Goal: Task Accomplishment & Management: Manage account settings

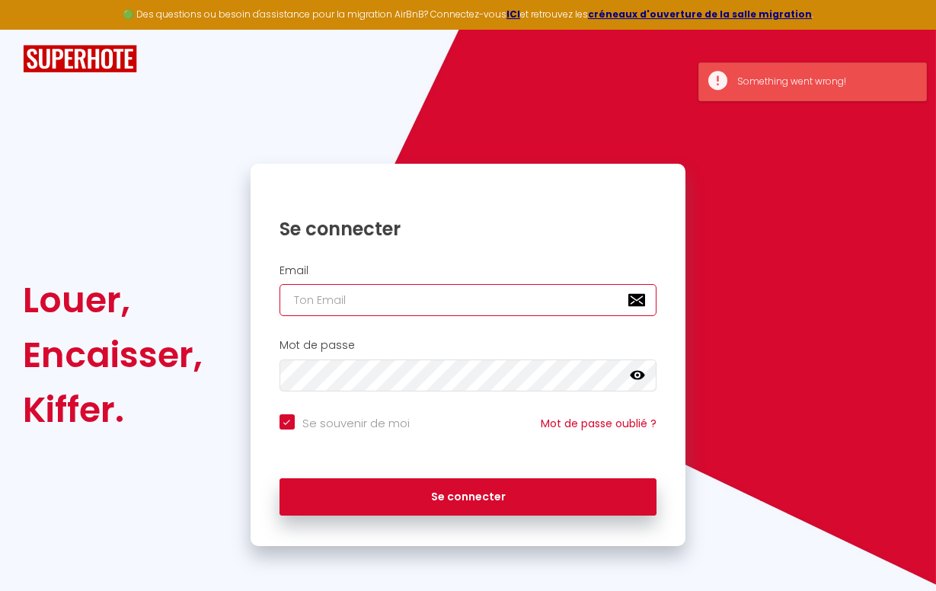
type input "[PERSON_NAME][EMAIL_ADDRESS][DOMAIN_NAME]"
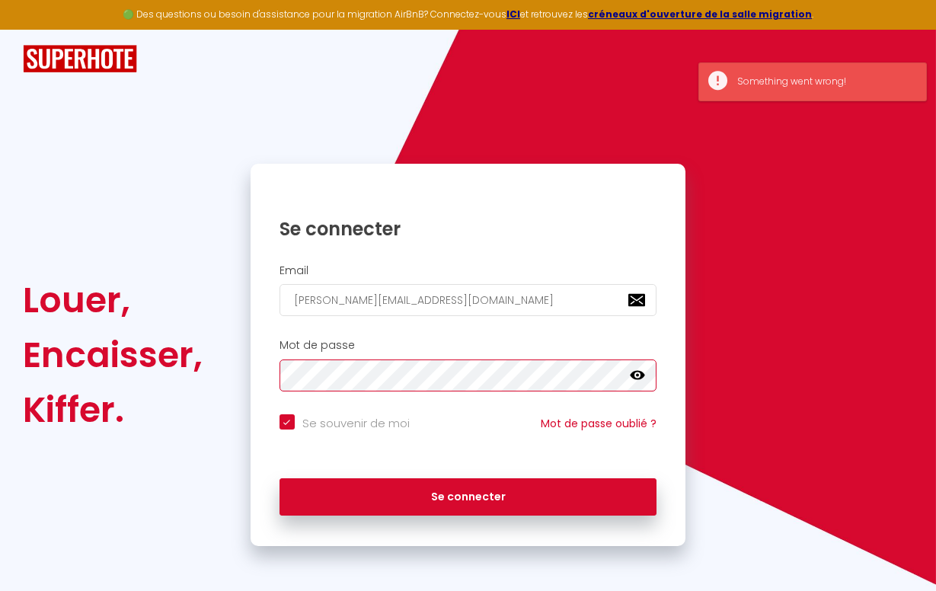
click at [467, 494] on button "Se connecter" at bounding box center [468, 497] width 378 height 38
checkbox input "true"
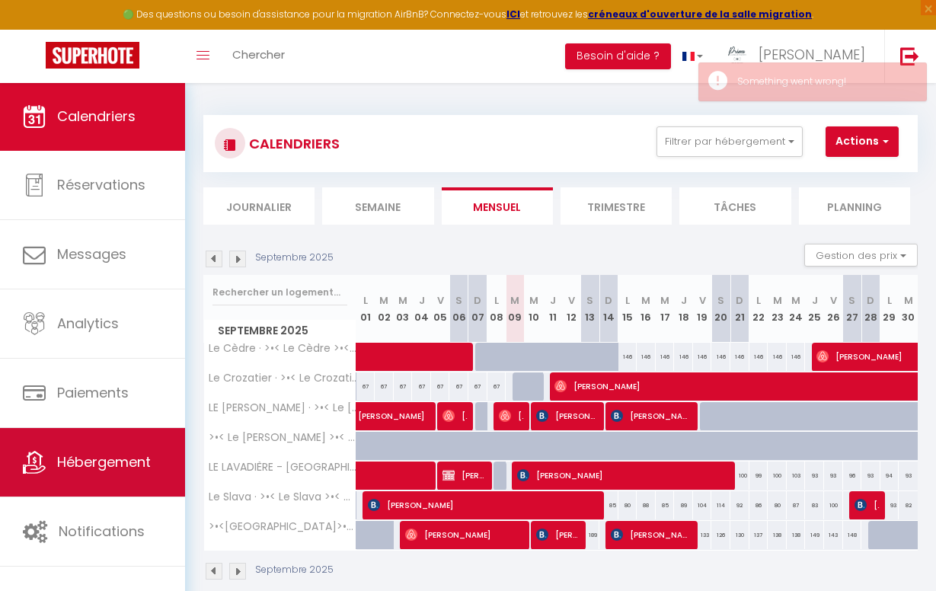
click at [86, 452] on span "Hébergement" at bounding box center [104, 461] width 94 height 19
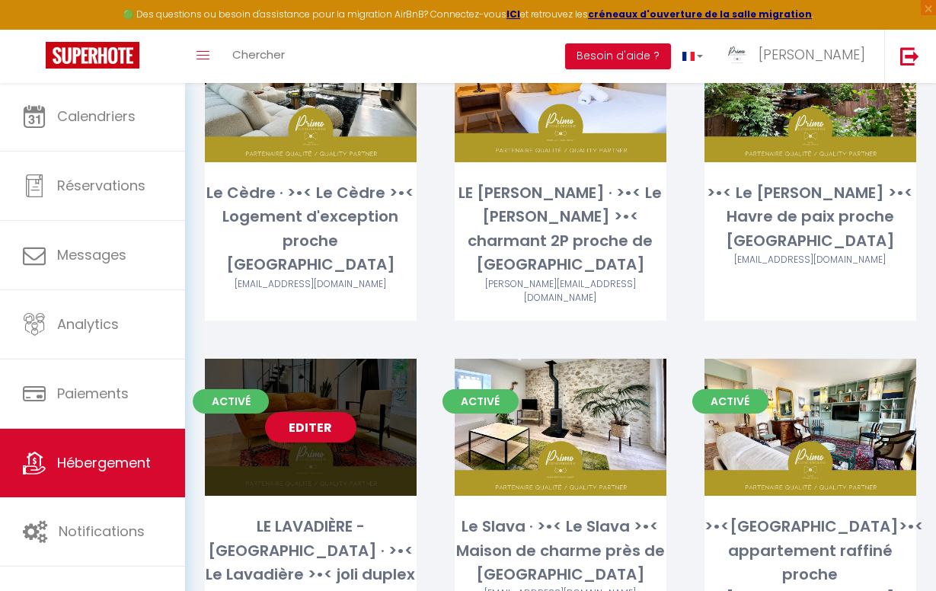
scroll to position [180, 0]
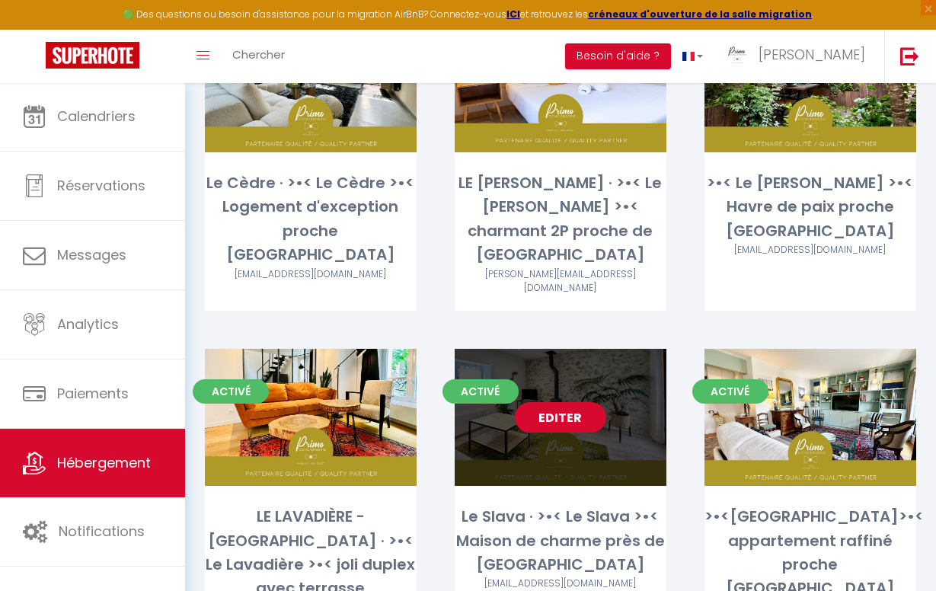
click at [555, 410] on link "Editer" at bounding box center [560, 417] width 91 height 30
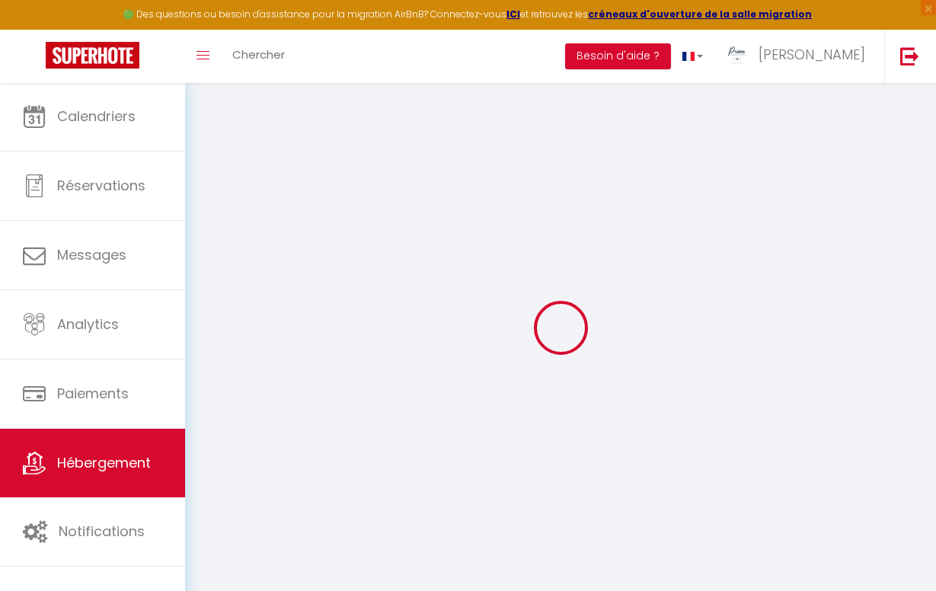
select select
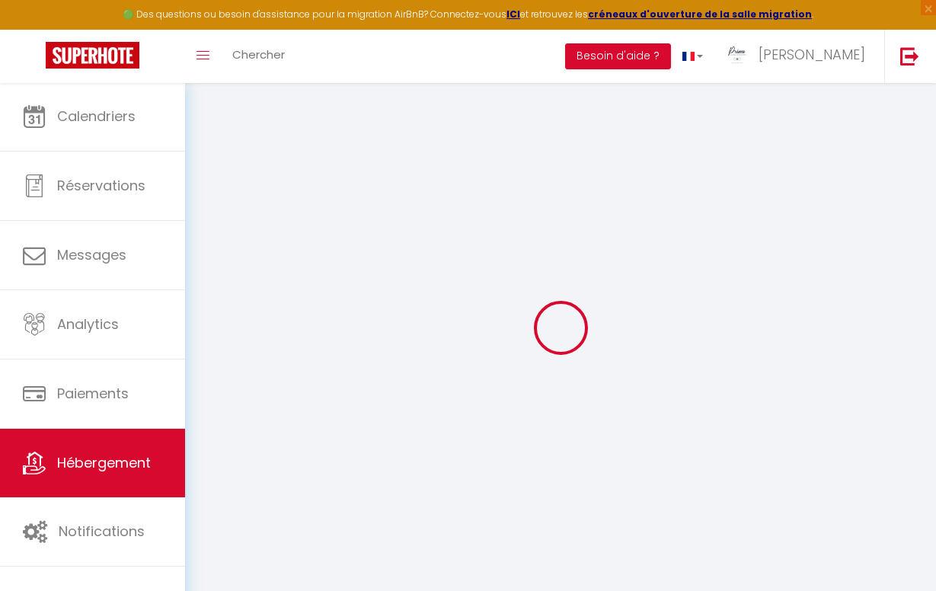
select select
checkbox input "false"
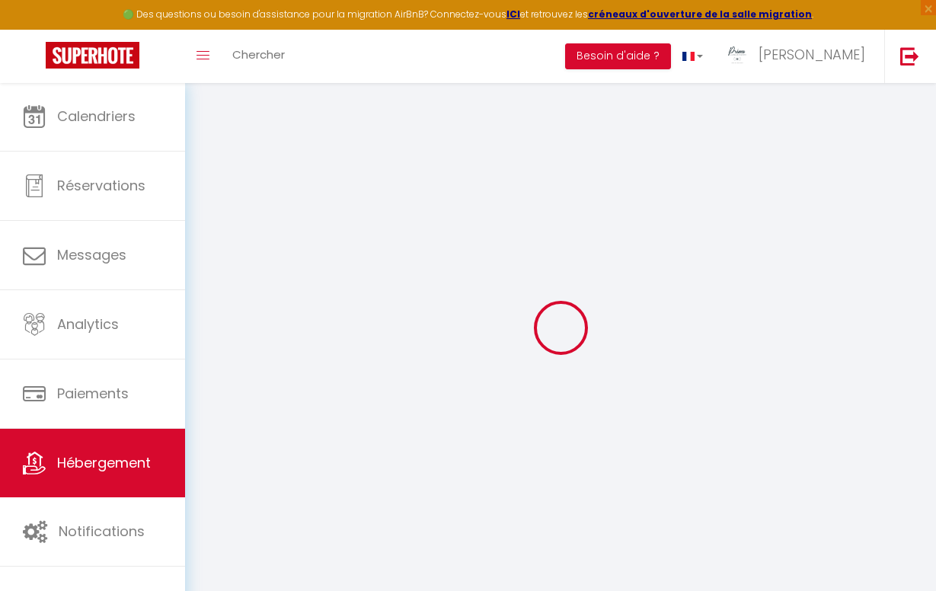
select select
type input "Le Slava · >•< Le Slava >•< Maison de charme près de [GEOGRAPHIC_DATA]"
type input "[PERSON_NAME]"
type input "Proux"
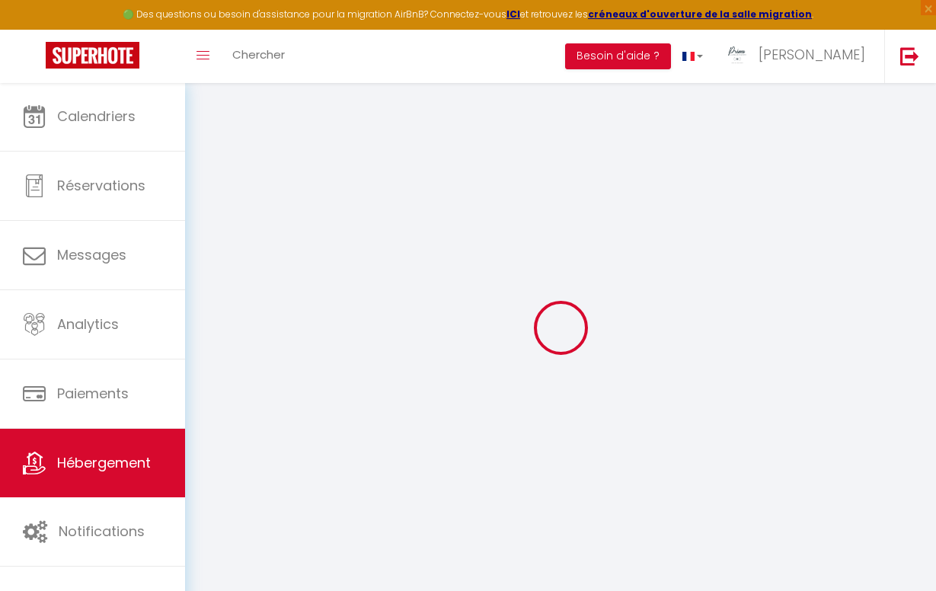
type input "[STREET_ADDRESS]"
type input "77630"
type input "Saint Martin en Bière"
select select "houses"
select select "2"
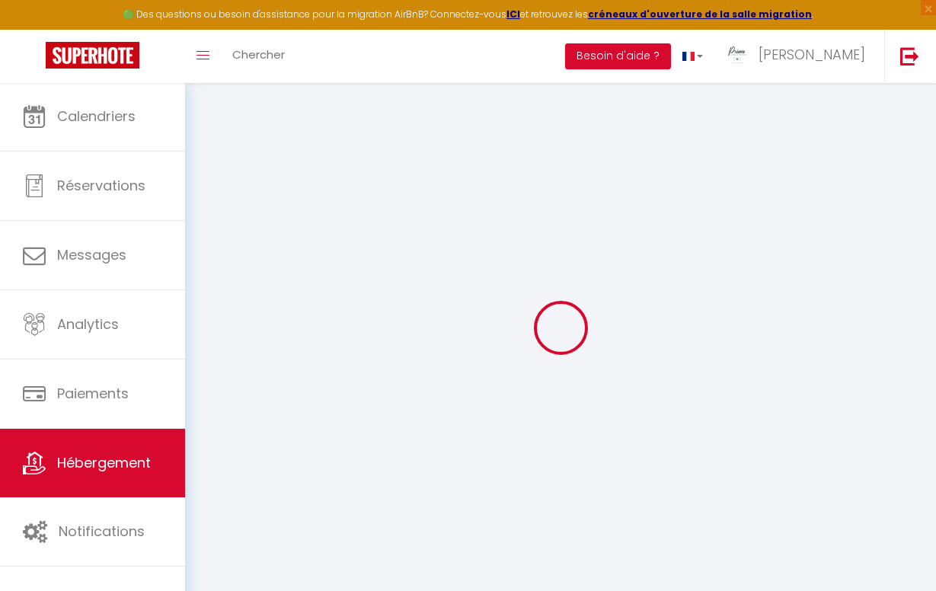
select select "2"
type input "85"
type input "100"
type input "4"
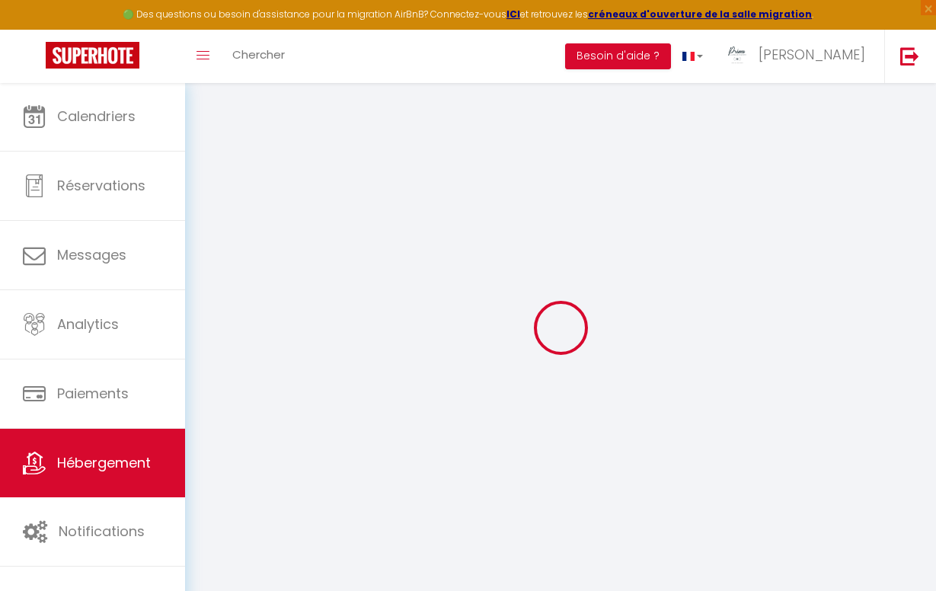
type input "330"
select select
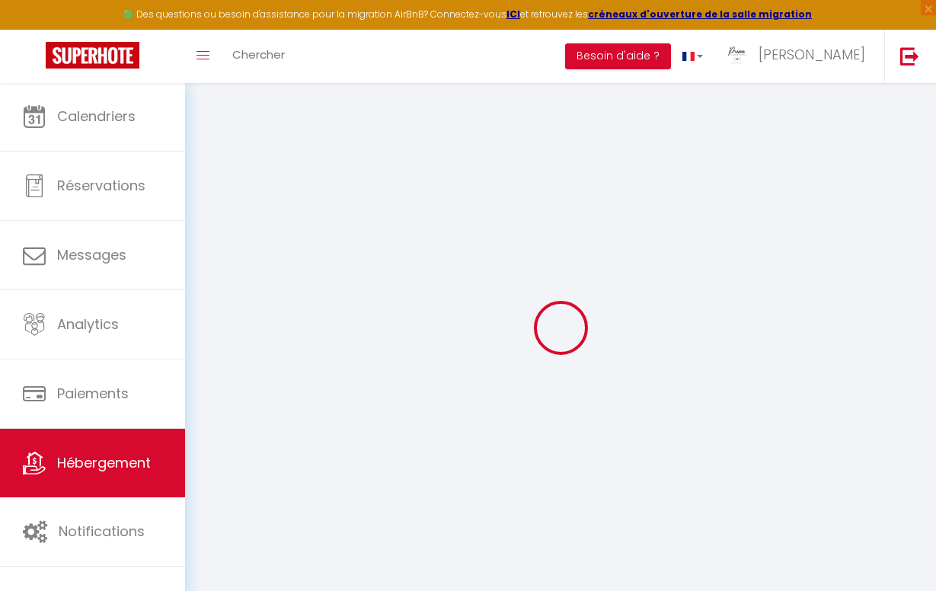
select select
type input "[STREET_ADDRESS]"
type input "77630"
type input "[GEOGRAPHIC_DATA]"
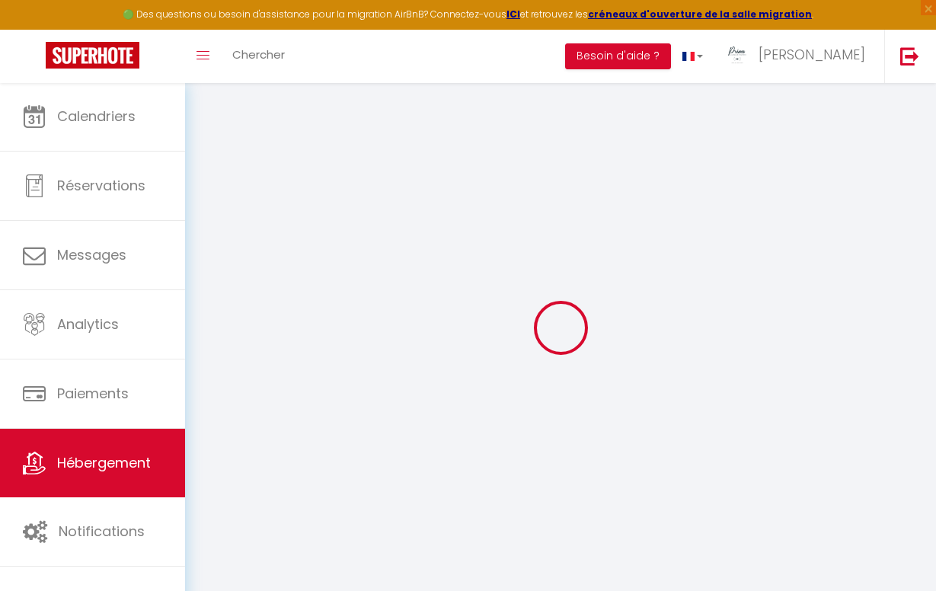
type input "[PERSON_NAME][EMAIL_ADDRESS][DOMAIN_NAME]"
select select "15088"
checkbox input "true"
checkbox input "false"
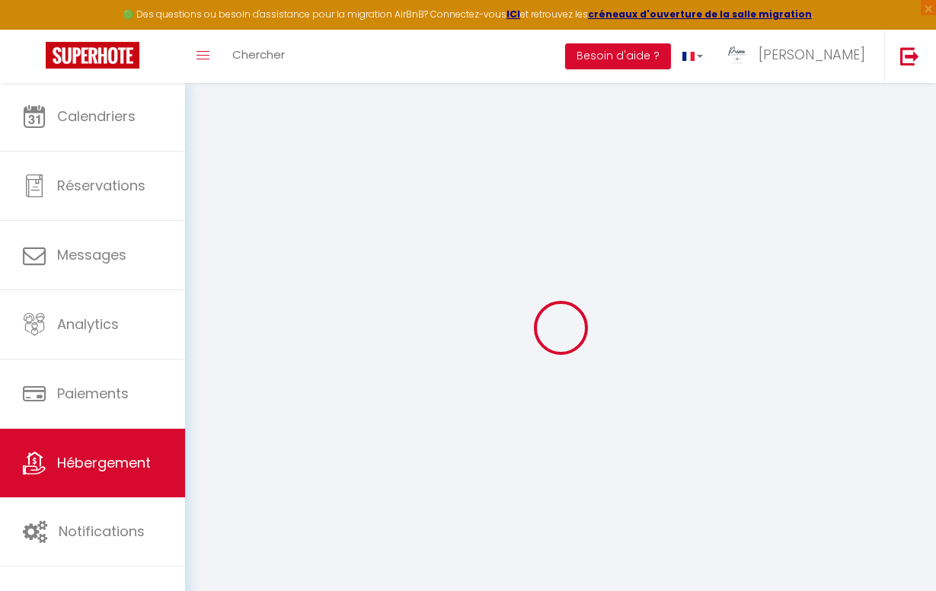
checkbox input "false"
radio input "true"
type input "0"
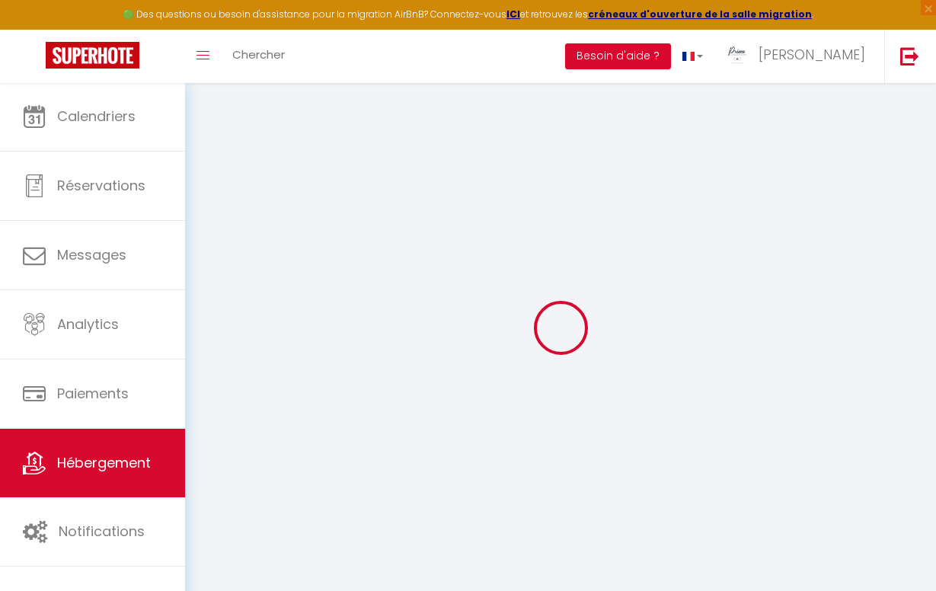
type input "0"
select select
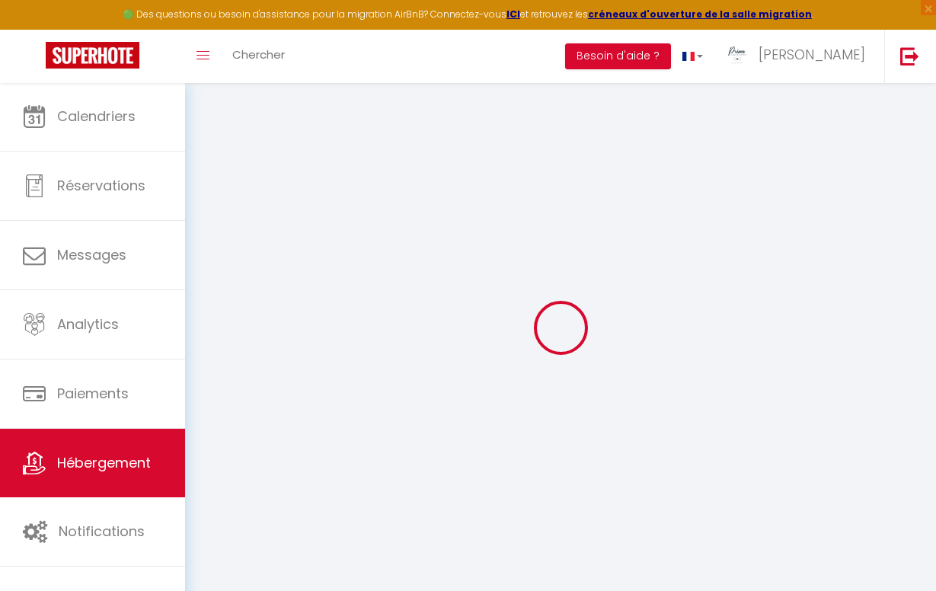
select select
checkbox input "true"
checkbox input "false"
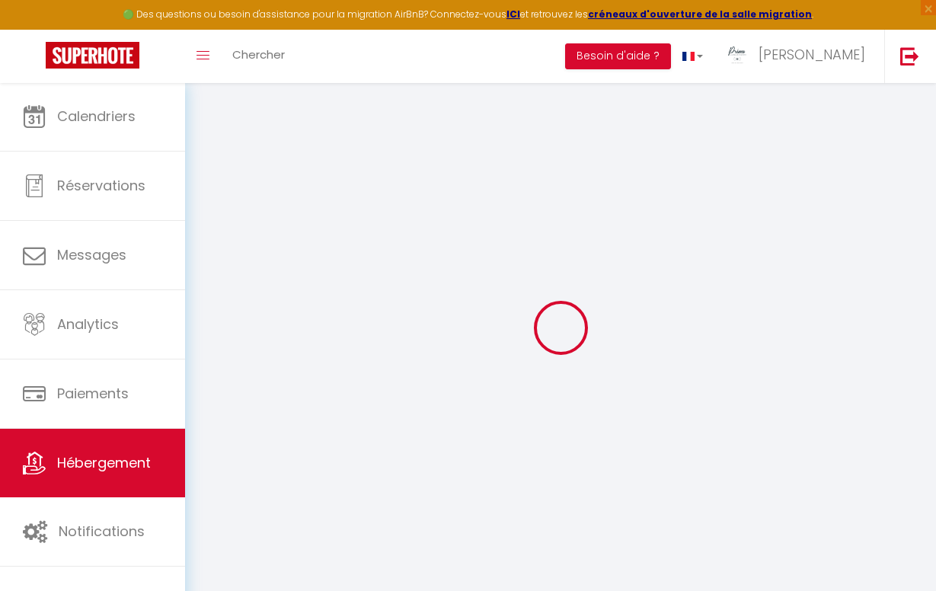
checkbox input "false"
select select
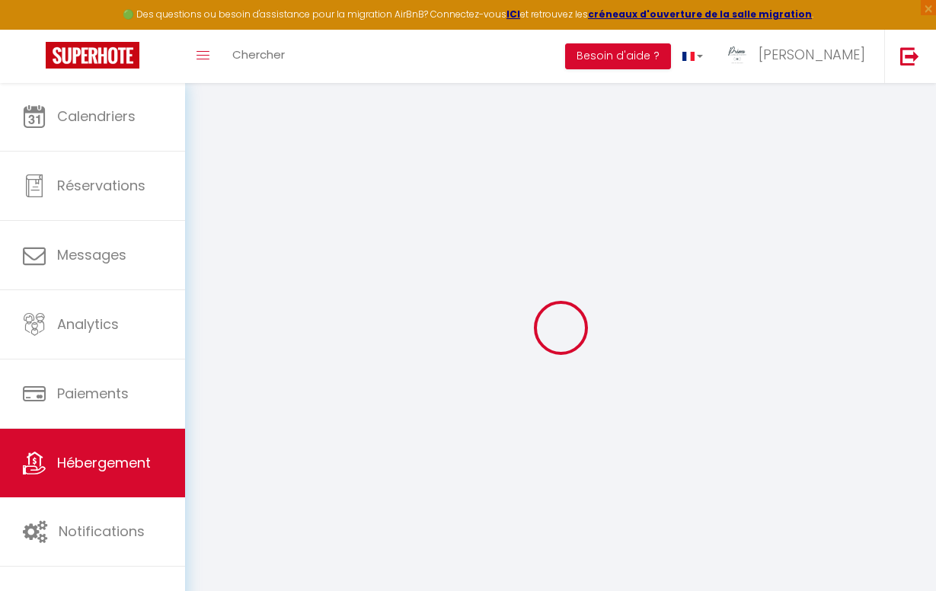
select select
checkbox input "true"
checkbox input "false"
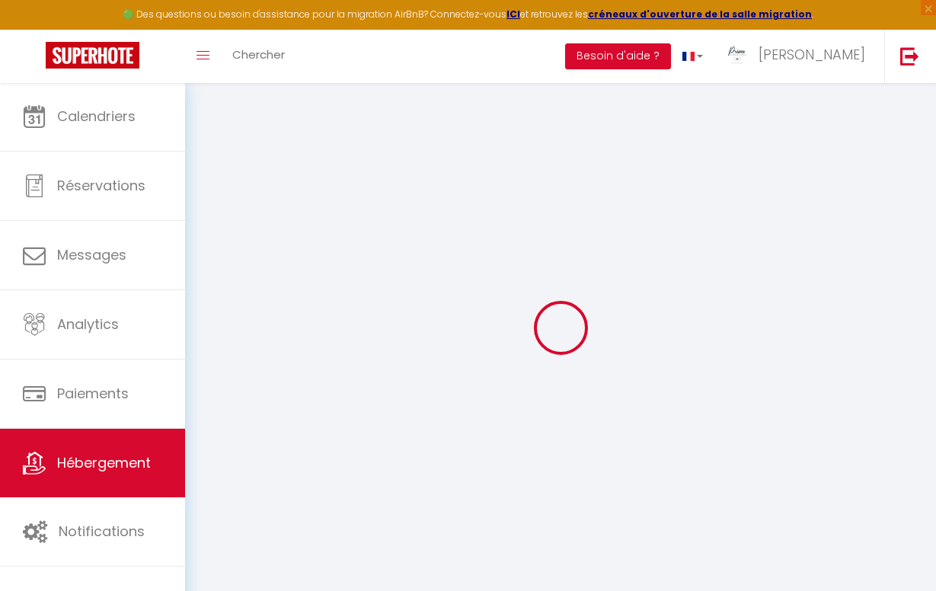
checkbox input "false"
select select "45363"
checkbox input "true"
checkbox input "false"
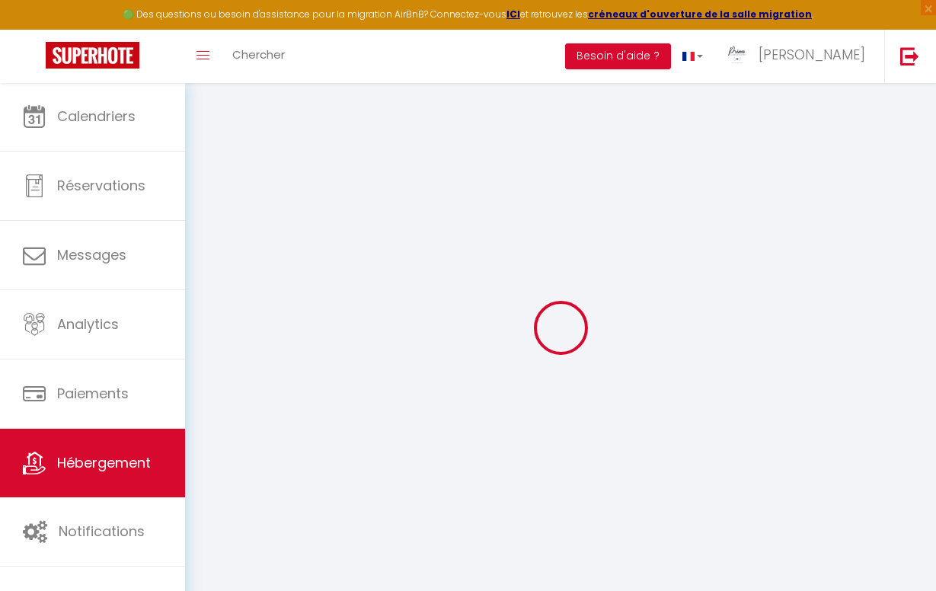
checkbox input "false"
checkbox input "true"
checkbox input "false"
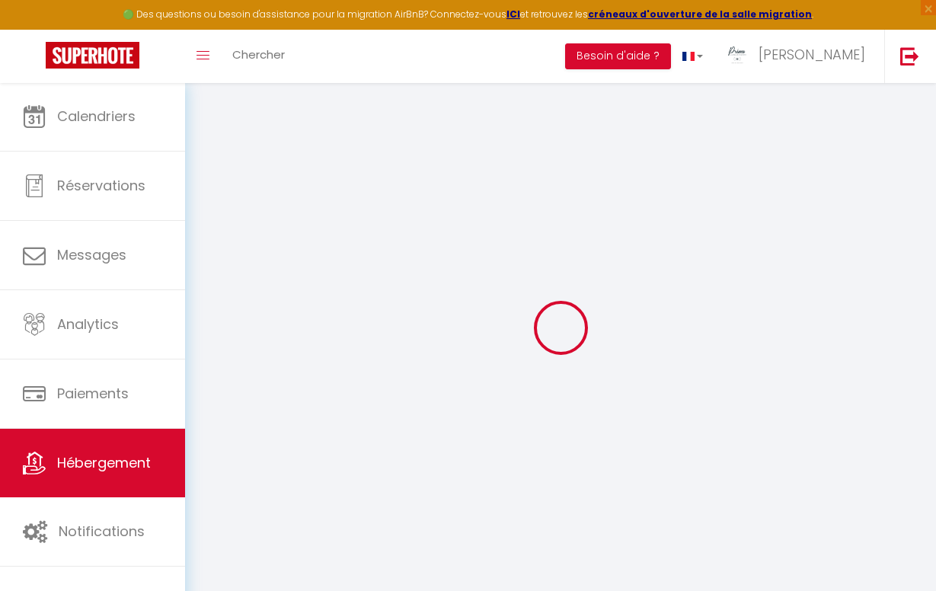
checkbox input "true"
checkbox input "false"
select select "16:00"
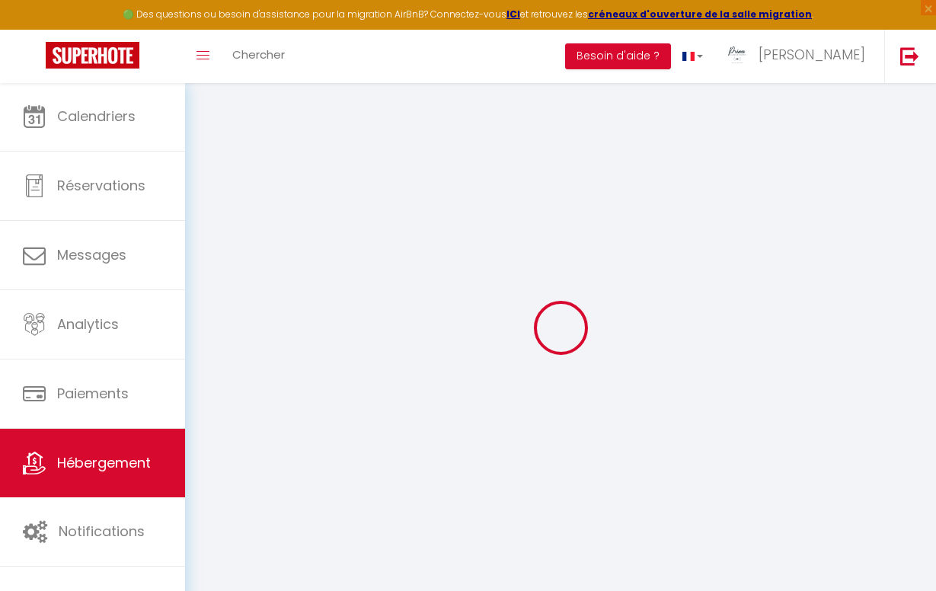
select select
select select "11:00"
select select "30"
select select "120"
select select "19:00"
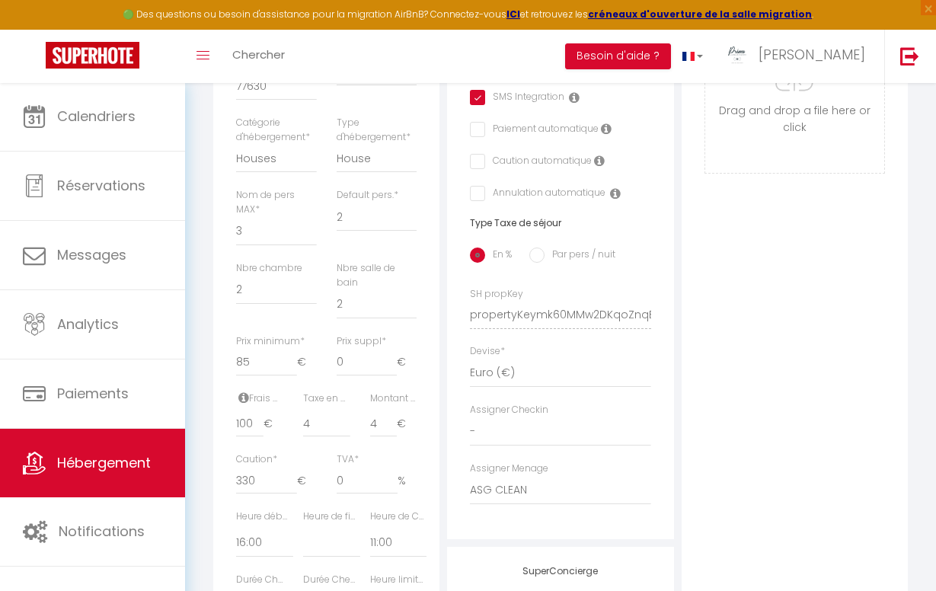
scroll to position [487, 0]
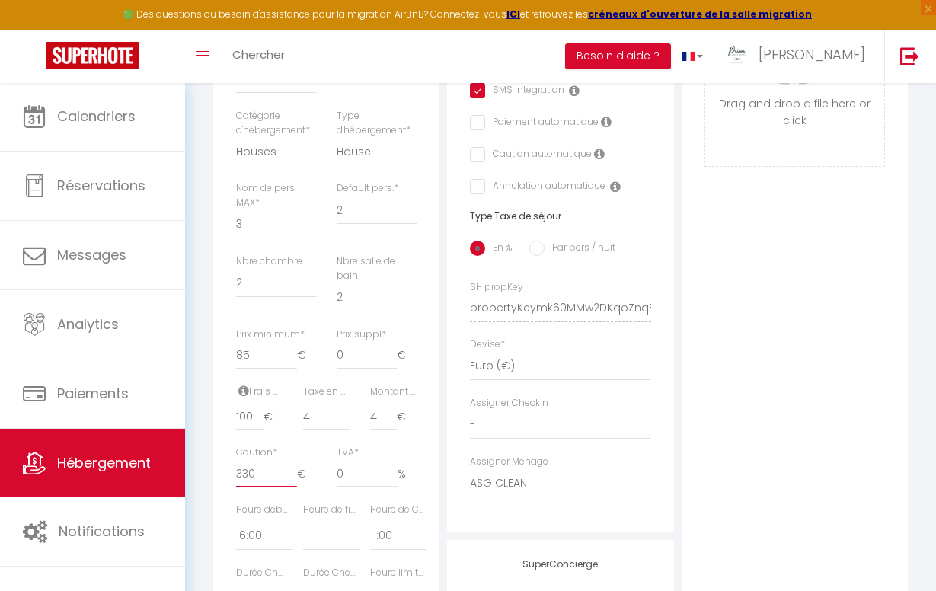
drag, startPoint x: 260, startPoint y: 464, endPoint x: 200, endPoint y: 458, distance: 59.6
click at [200, 458] on div "Retourner vers Le Slava · >•< Le Slava >•< Maison de charme près de [GEOGRAPHIC…" at bounding box center [560, 222] width 751 height 1255
type input "4"
select select
checkbox input "true"
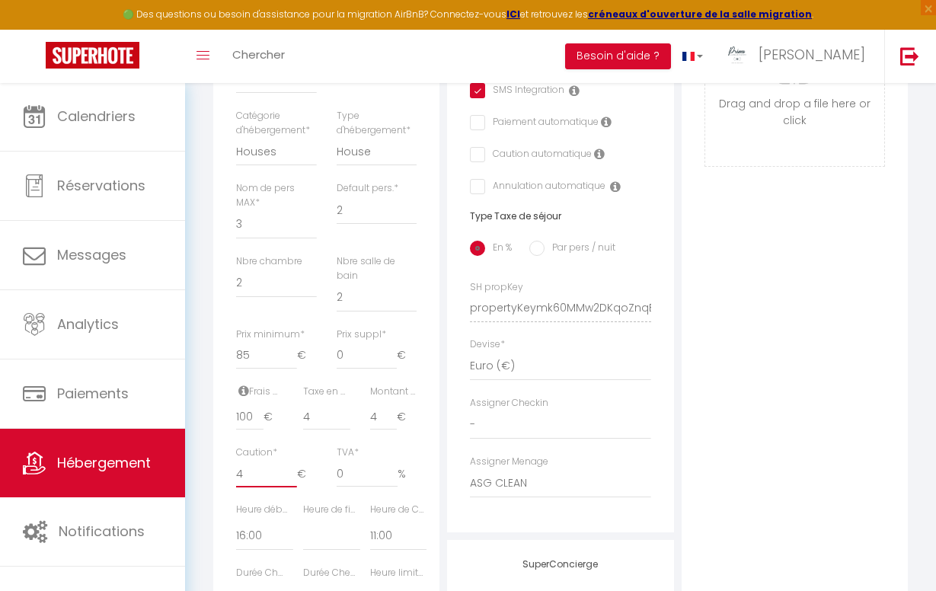
checkbox input "false"
type input "40"
select select
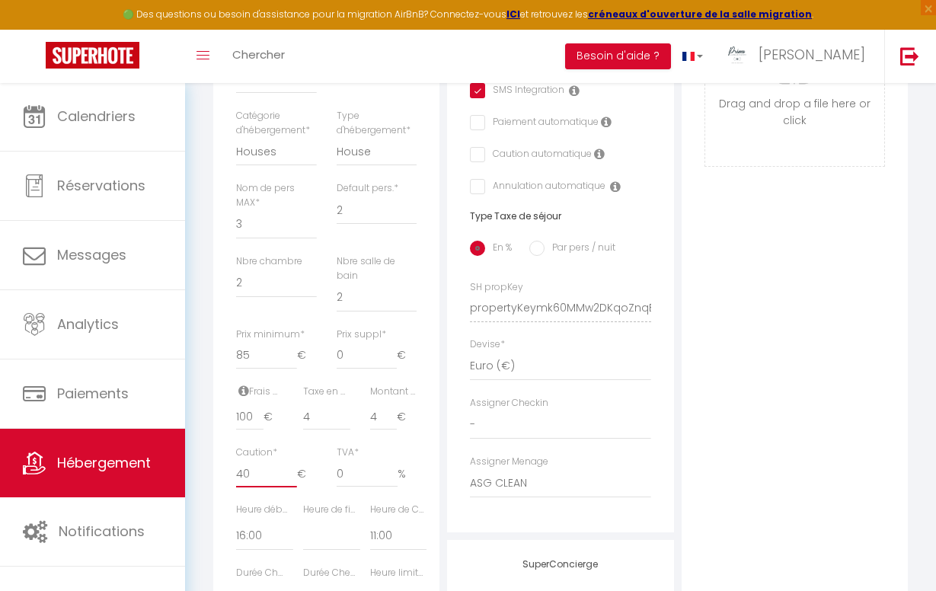
checkbox input "true"
checkbox input "false"
type input "400"
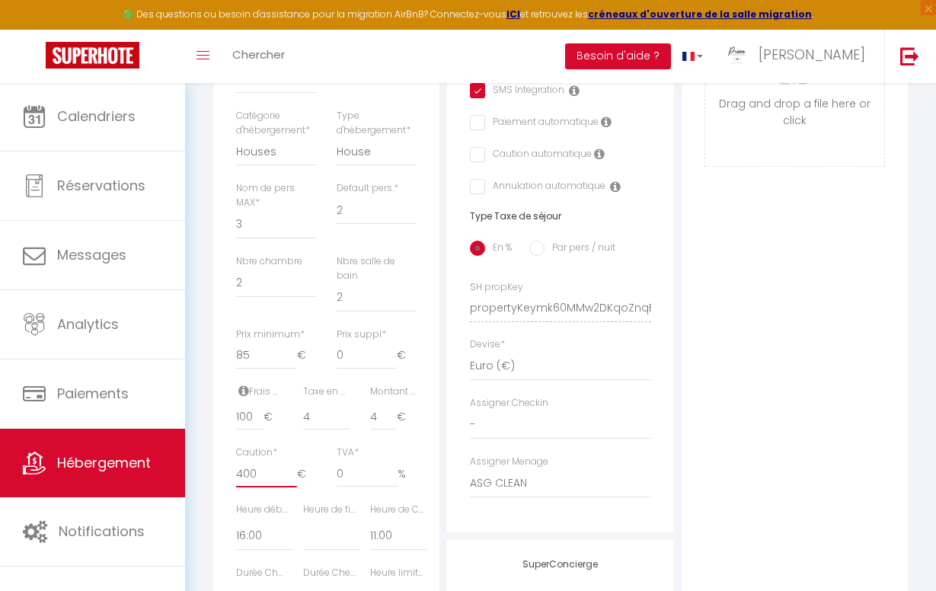
select select
checkbox input "true"
checkbox input "false"
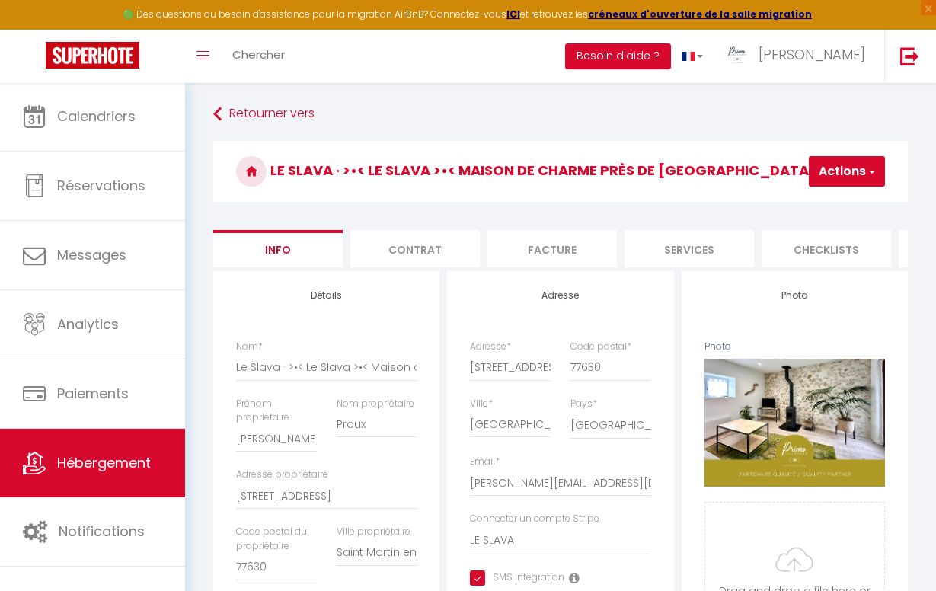
select select
checkbox input "true"
checkbox input "false"
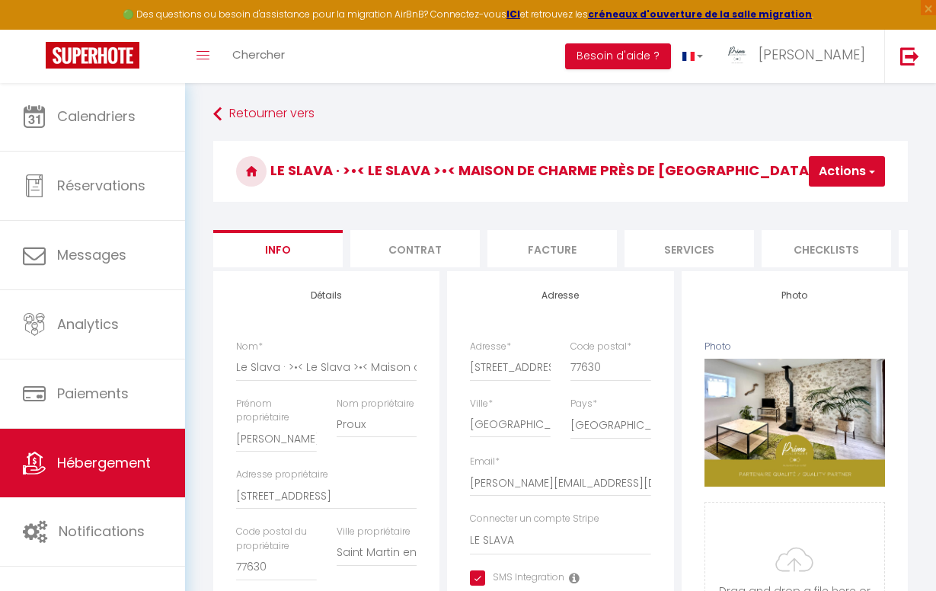
scroll to position [0, 0]
type input "400"
click at [827, 183] on button "Actions" at bounding box center [846, 171] width 76 height 30
click at [769, 199] on input "Enregistrer" at bounding box center [764, 204] width 56 height 15
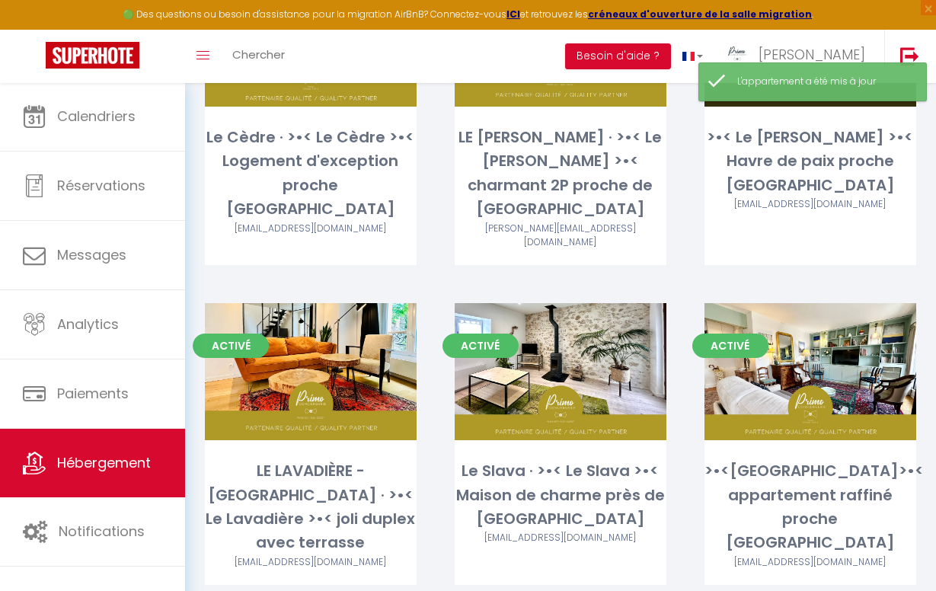
scroll to position [254, 0]
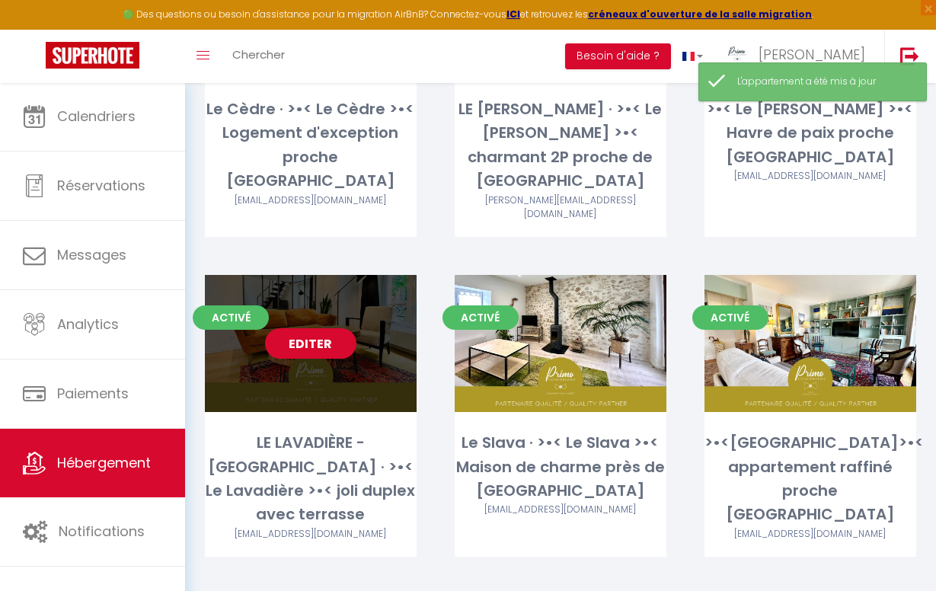
click at [301, 328] on link "Editer" at bounding box center [310, 343] width 91 height 30
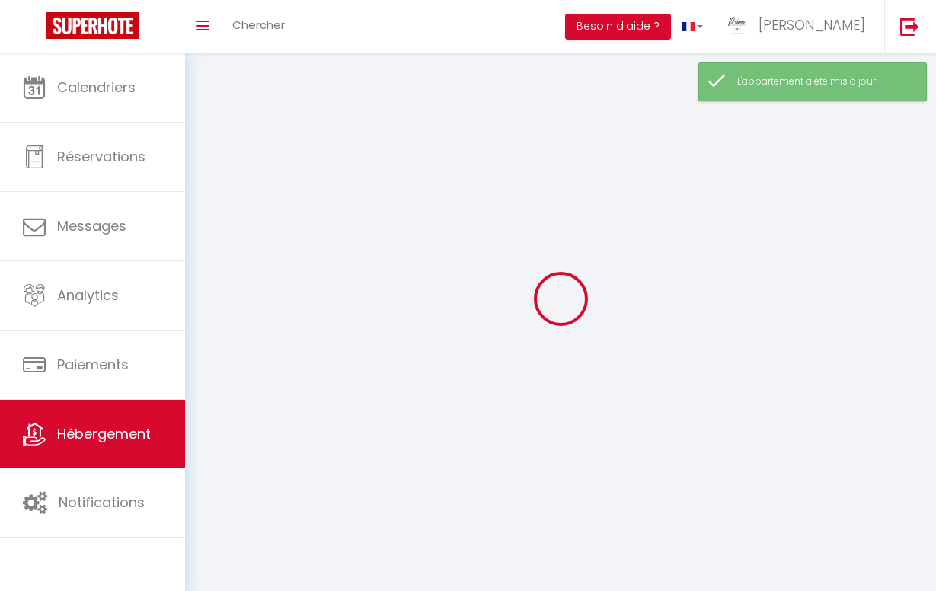
select select "1"
select select "28"
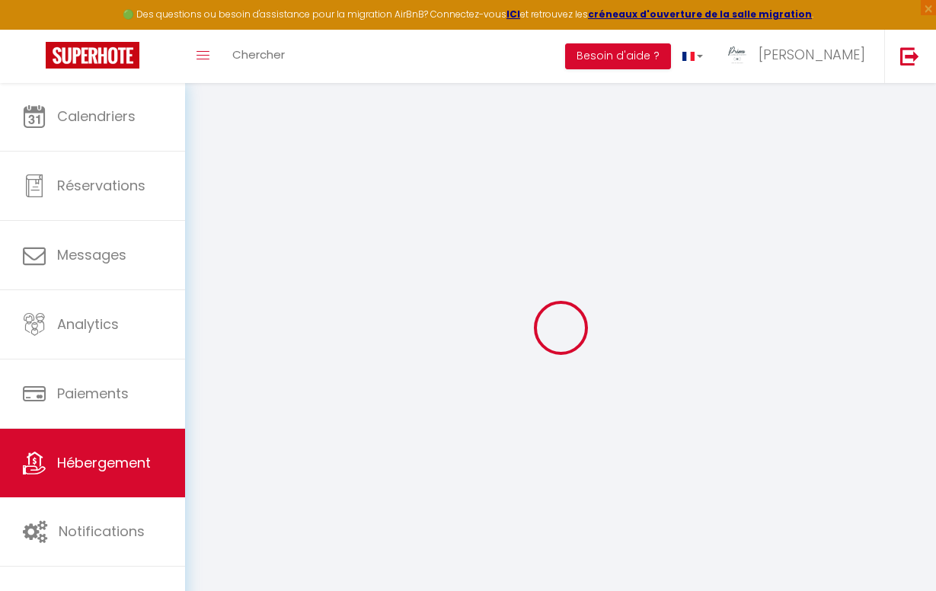
select select
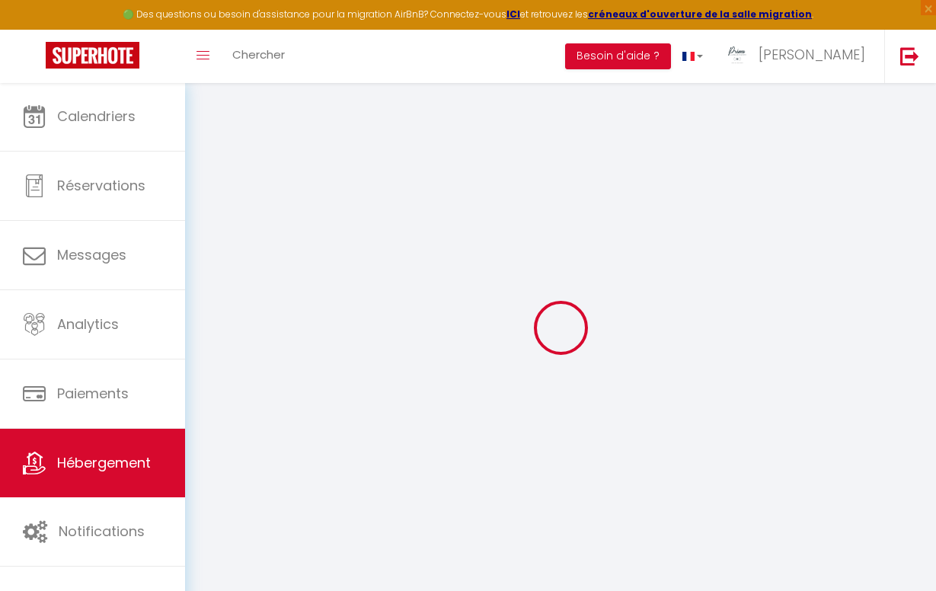
select select
checkbox input "false"
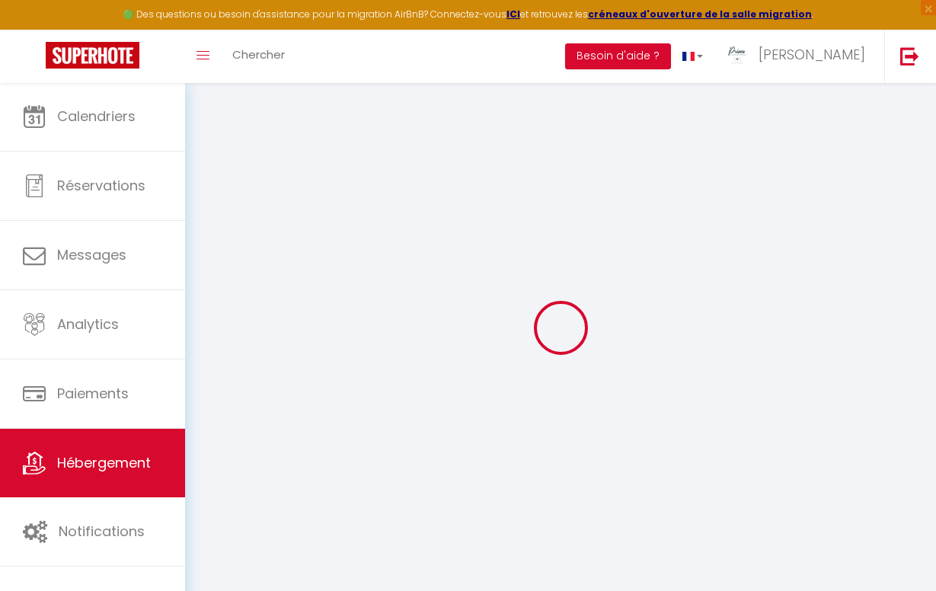
select select
type input "LE LAVADIÈRE - [GEOGRAPHIC_DATA] · >•< Le Lavadière >•< joli duplex avec terras…"
type input "Zoé"
type input "Ladavière"
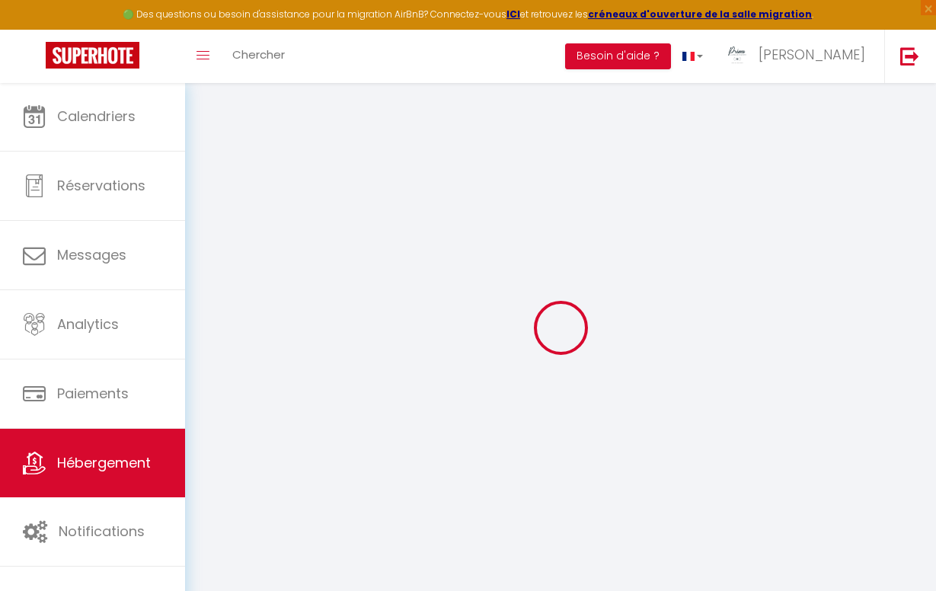
type input "Gros Bois"
type input "18410"
type input "Brinon-[GEOGRAPHIC_DATA]"
select select "2"
type input "100"
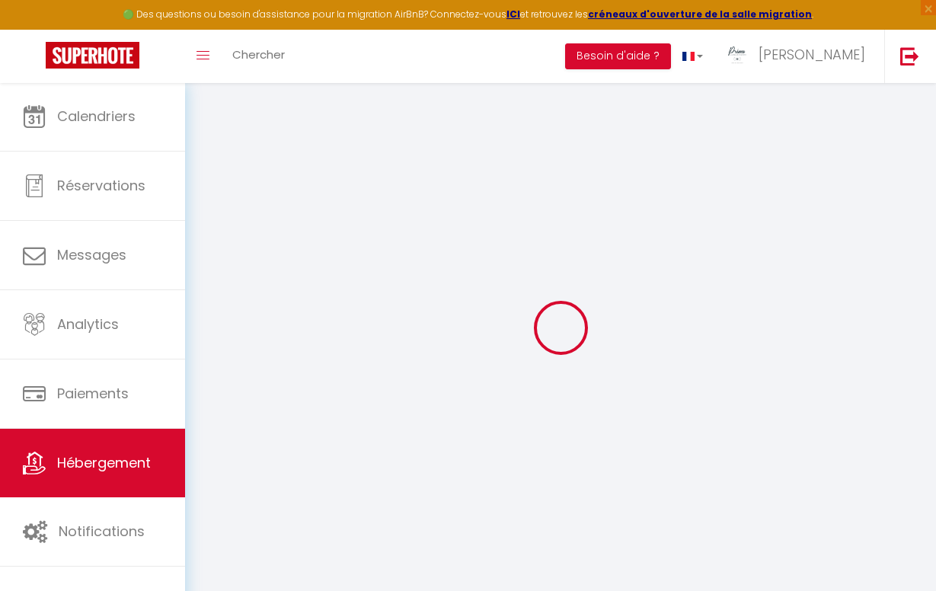
type input "65"
type input "16.25"
type input "13"
type input "300"
type input "10"
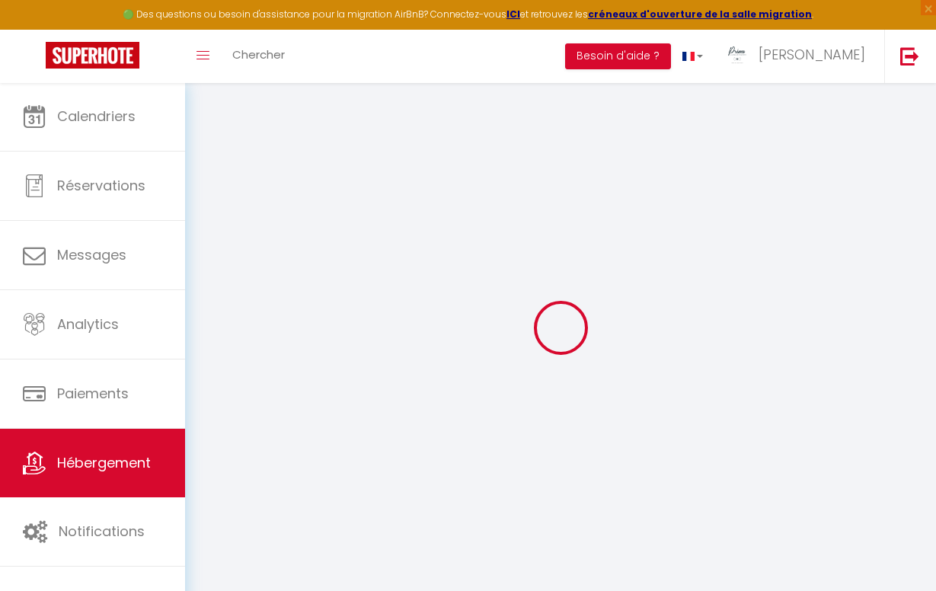
select select
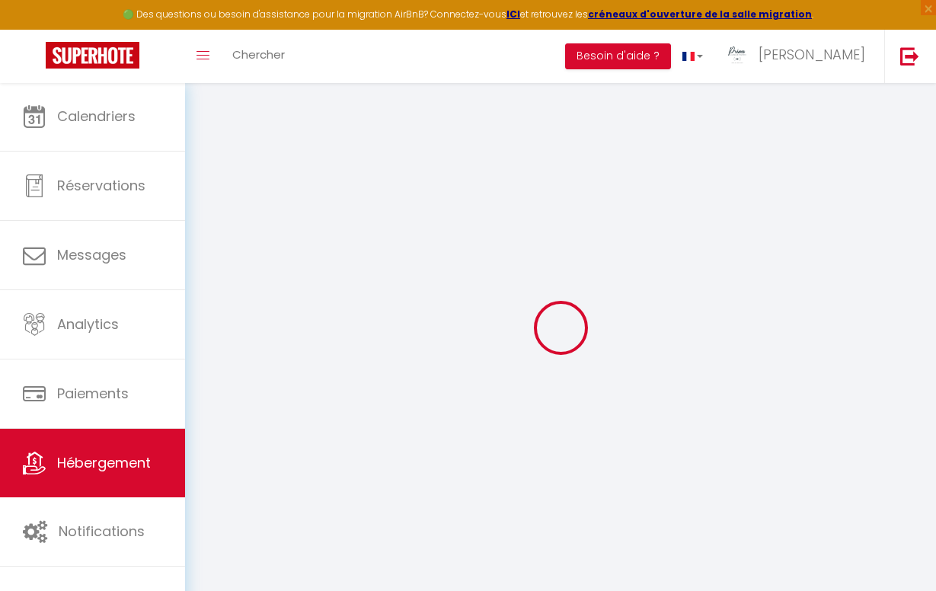
select select
type input "[STREET_ADDRESS]"
type input "92310"
type input "[GEOGRAPHIC_DATA]"
type input "[PERSON_NAME][EMAIL_ADDRESS][DOMAIN_NAME]"
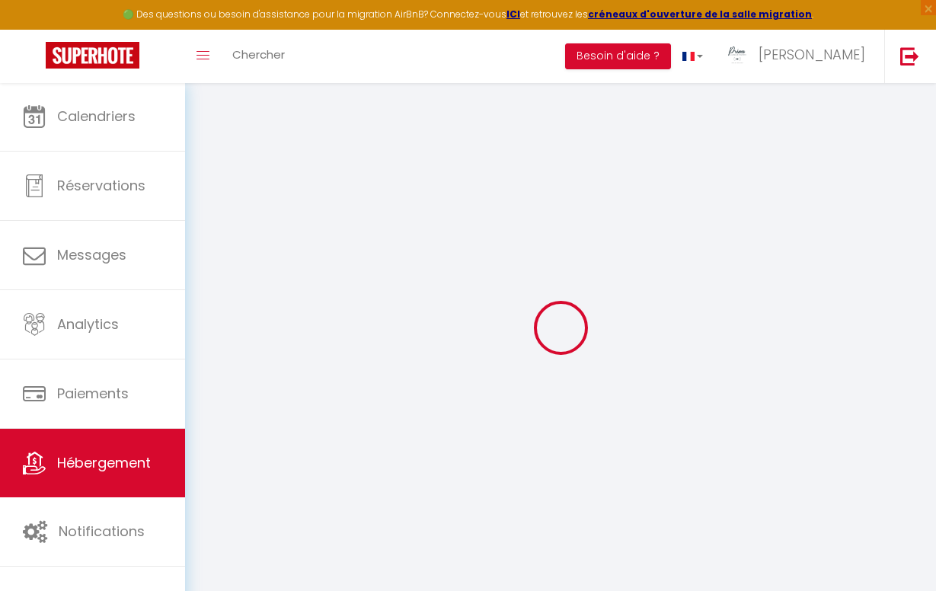
select select "14598"
checkbox input "true"
checkbox input "false"
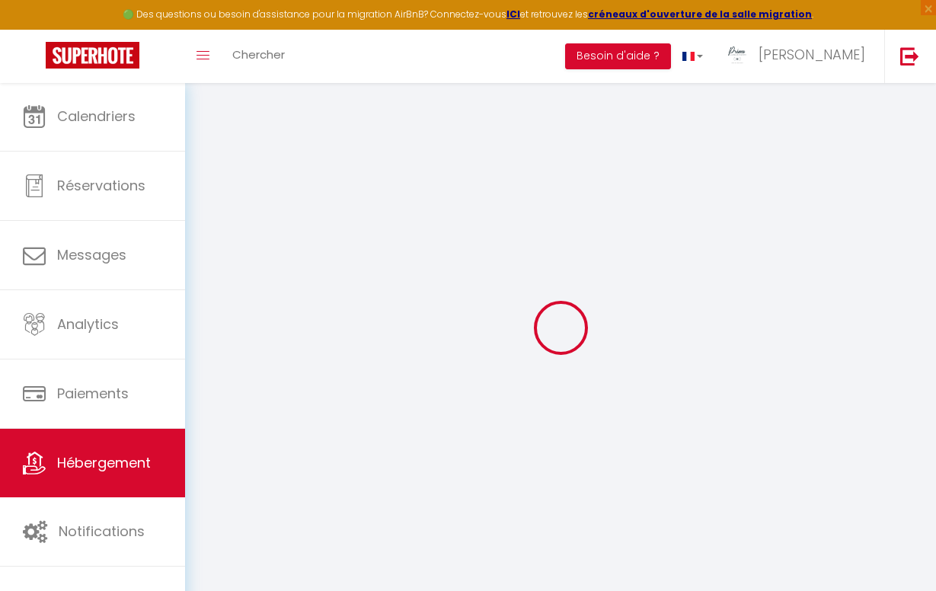
radio input "true"
type input "25"
type input "0"
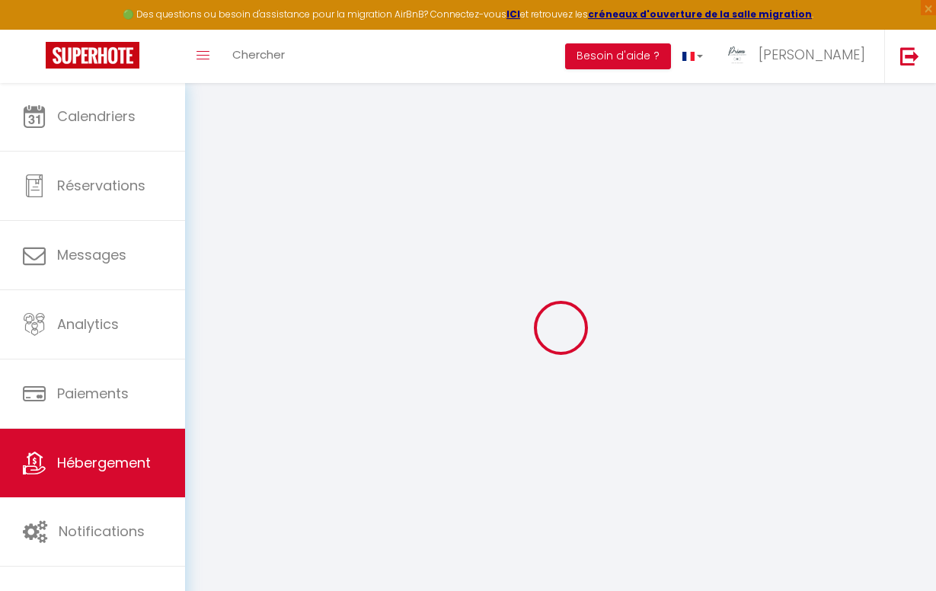
select select
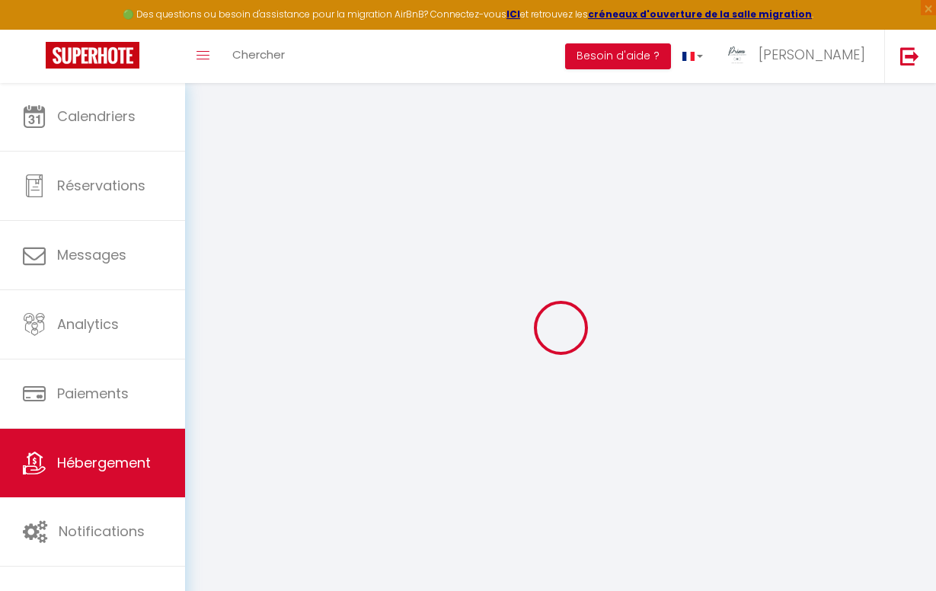
select select
checkbox input "true"
checkbox input "false"
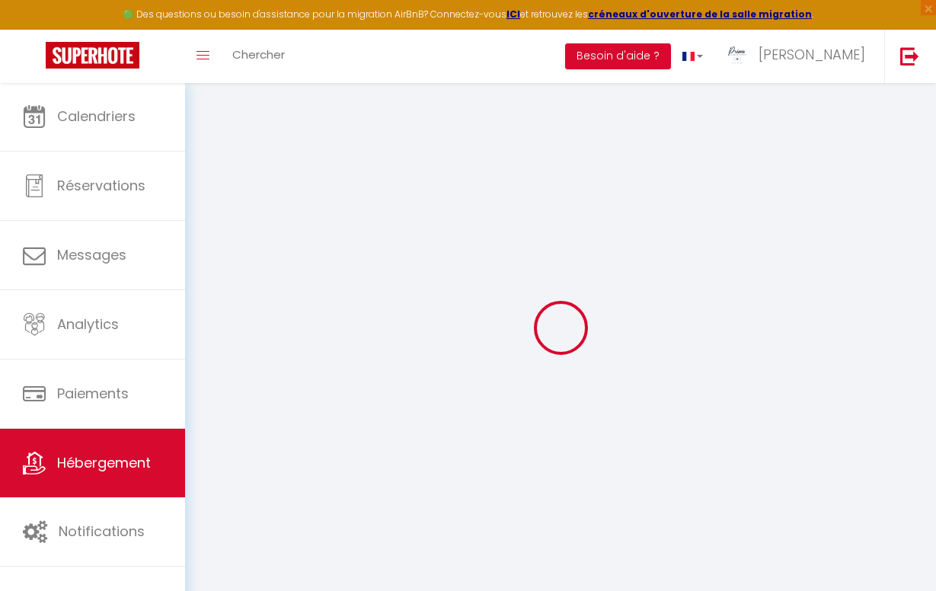
checkbox input "true"
checkbox input "false"
select select "16:00"
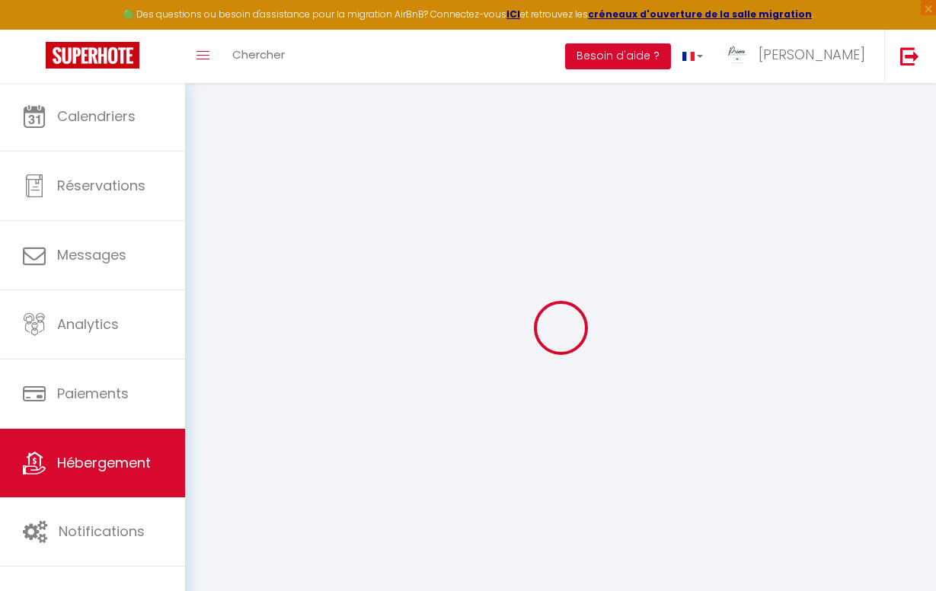
select select
select select "11:00"
select select "30"
select select "120"
select select "19:00"
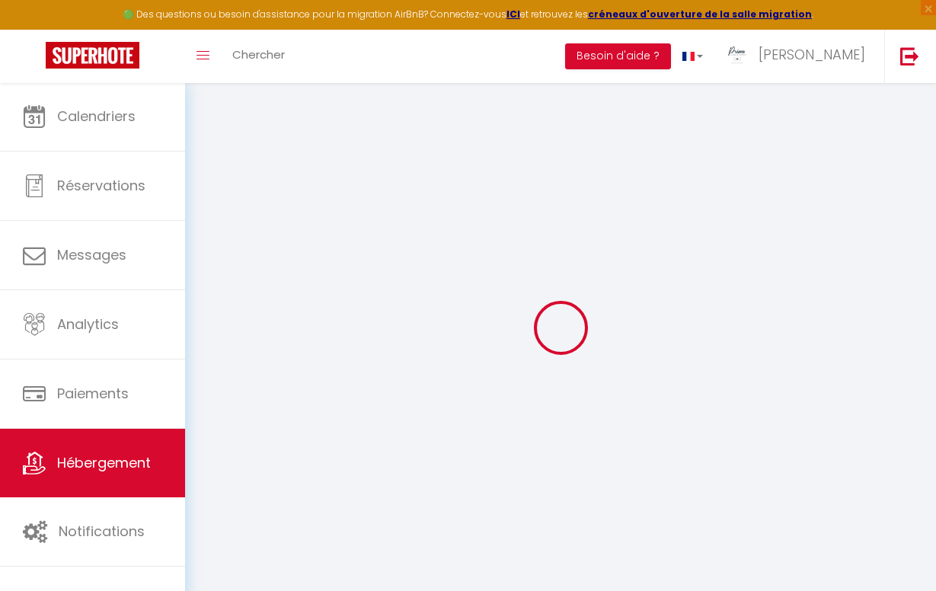
select select "45363"
select select
checkbox input "true"
checkbox input "false"
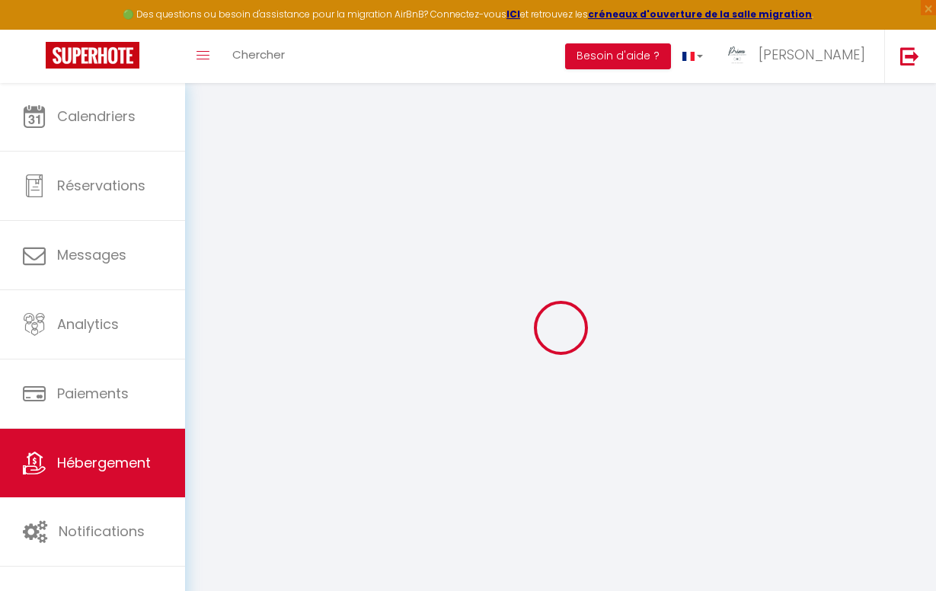
checkbox input "false"
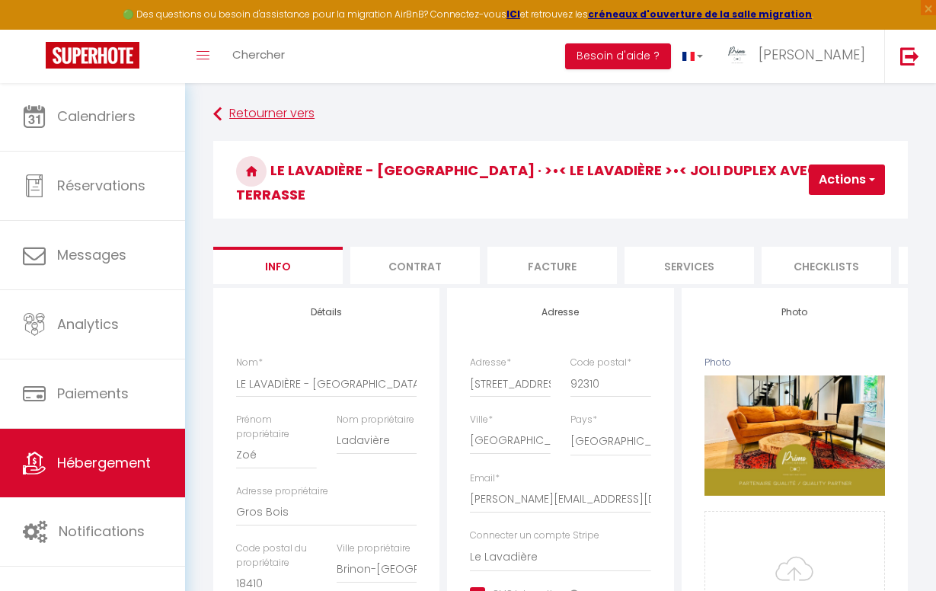
click at [238, 112] on link "Retourner vers" at bounding box center [560, 113] width 694 height 27
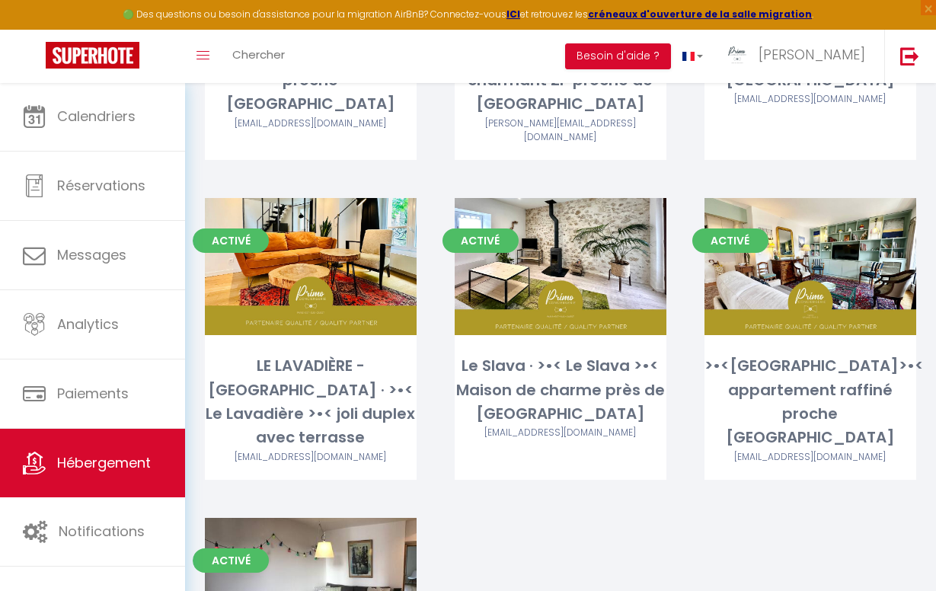
scroll to position [349, 0]
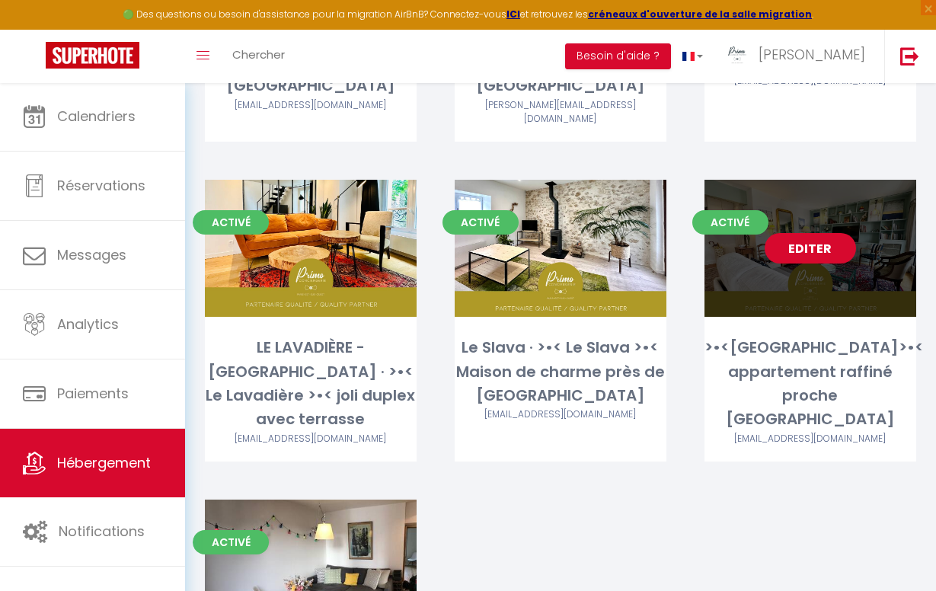
click at [815, 233] on link "Editer" at bounding box center [809, 248] width 91 height 30
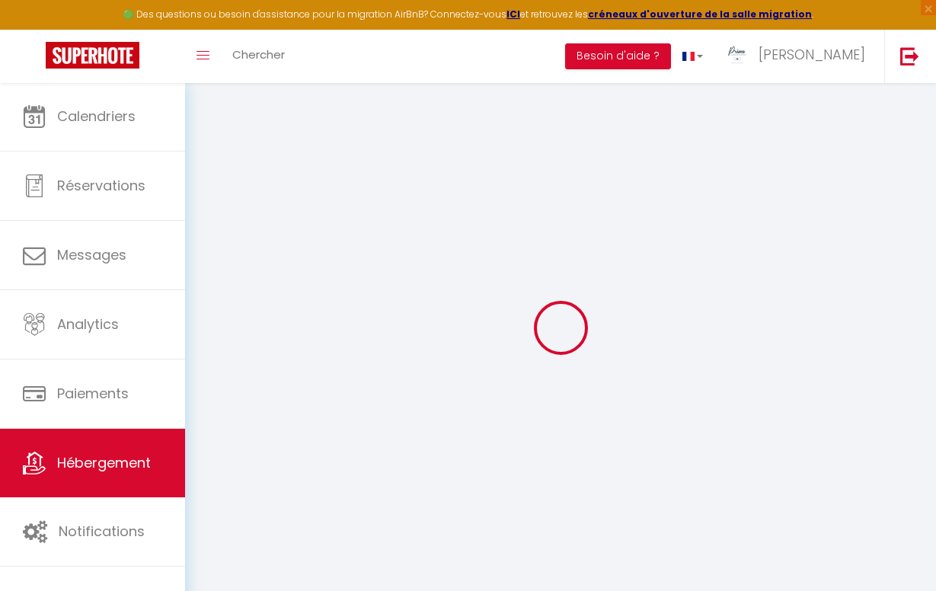
select select
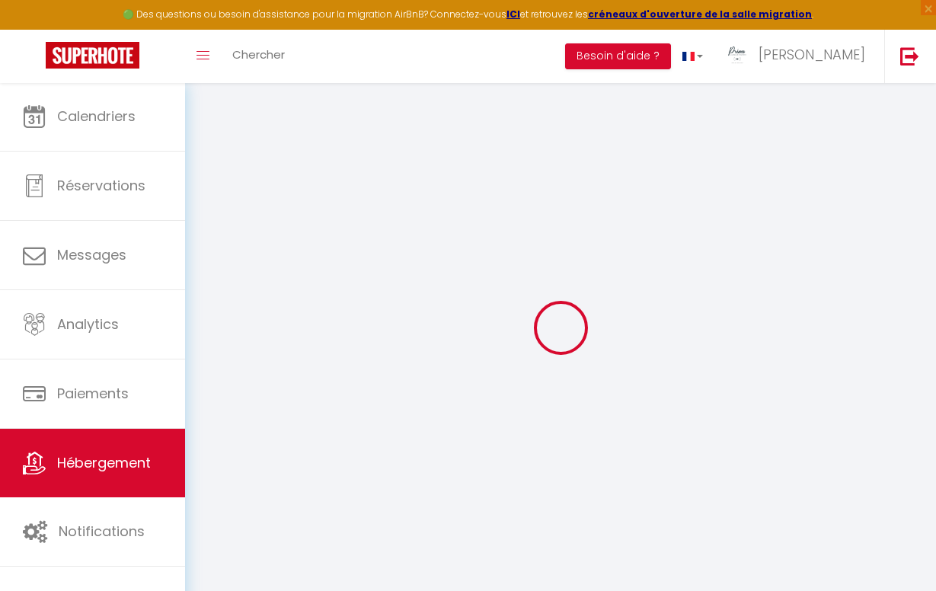
select select
checkbox input "false"
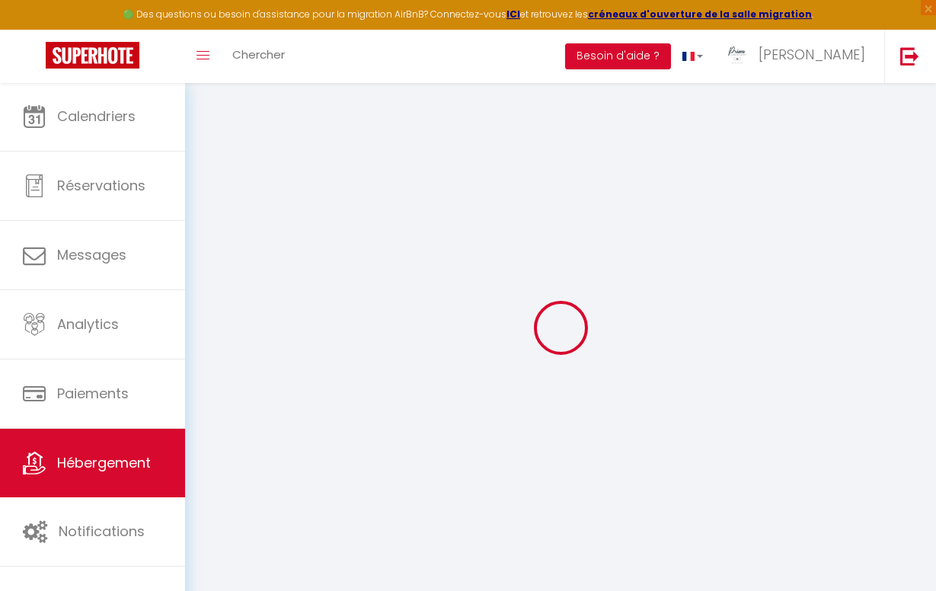
select select
type input ">•<[GEOGRAPHIC_DATA]>•< appartement raffiné proche [GEOGRAPHIC_DATA]"
type input "[PERSON_NAME]"
type input "De Rocquiny du Fayel"
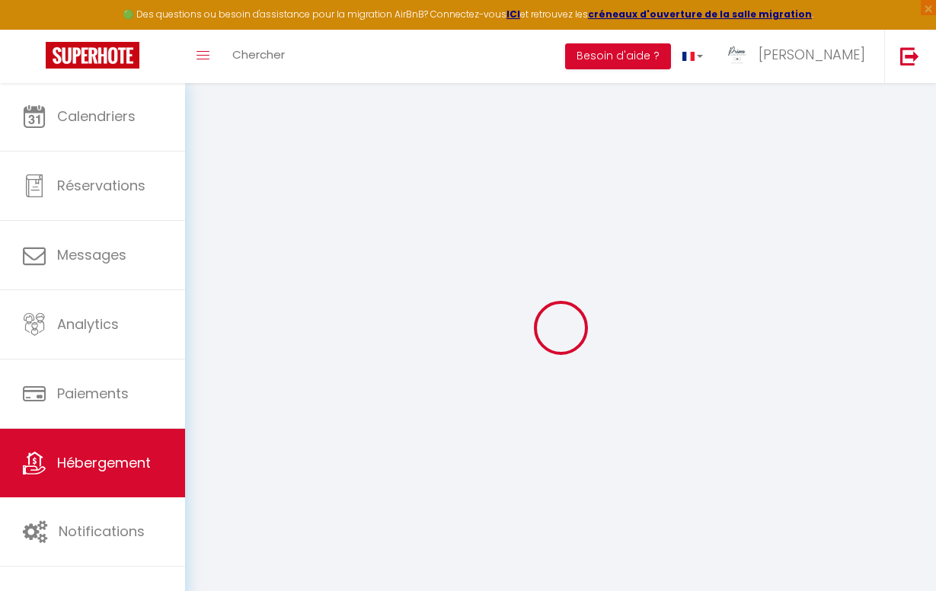
type input "[STREET_ADDRESS]"
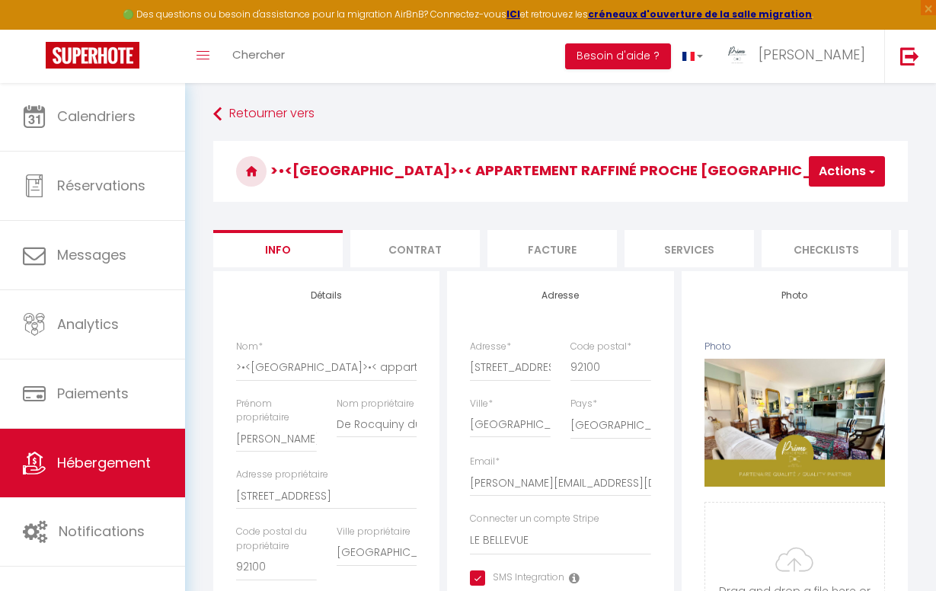
click at [84, 458] on span "Hébergement" at bounding box center [104, 462] width 94 height 19
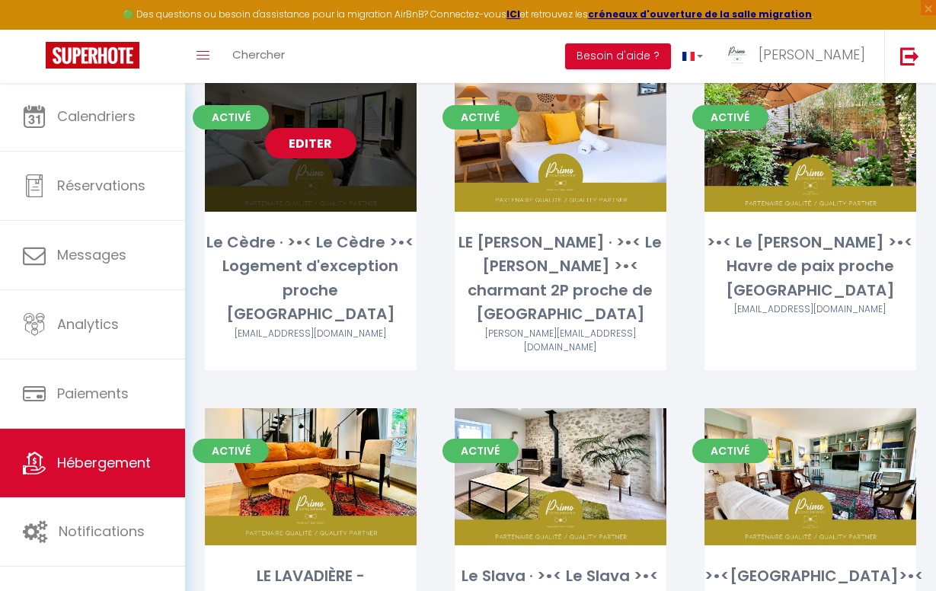
scroll to position [170, 0]
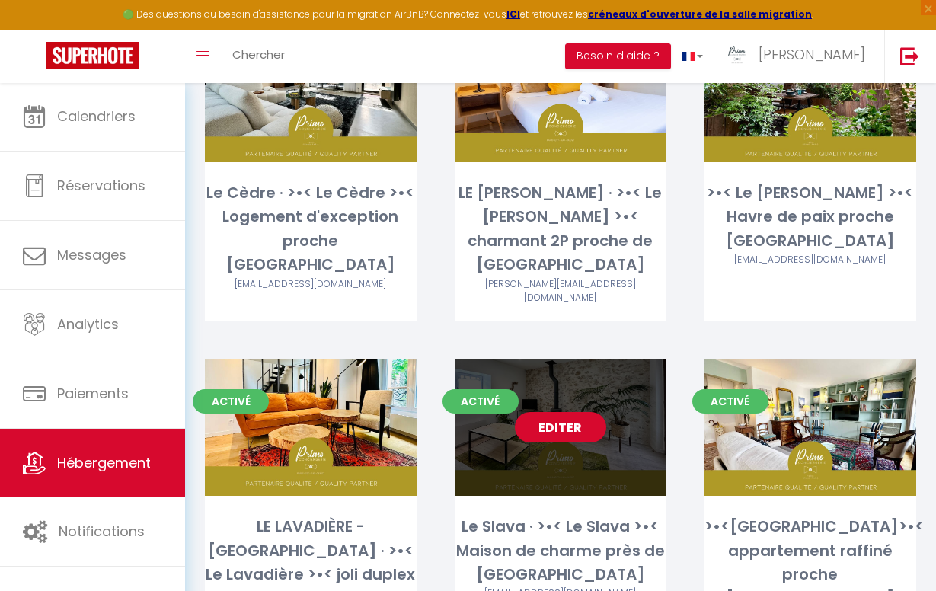
click at [556, 419] on link "Editer" at bounding box center [560, 427] width 91 height 30
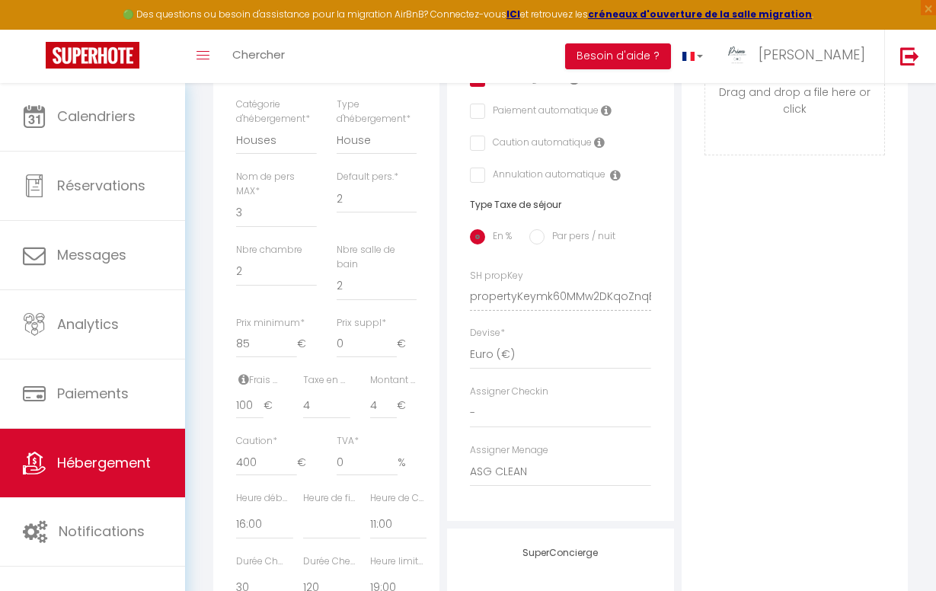
scroll to position [501, 0]
click at [256, 451] on input "400" at bounding box center [266, 459] width 60 height 27
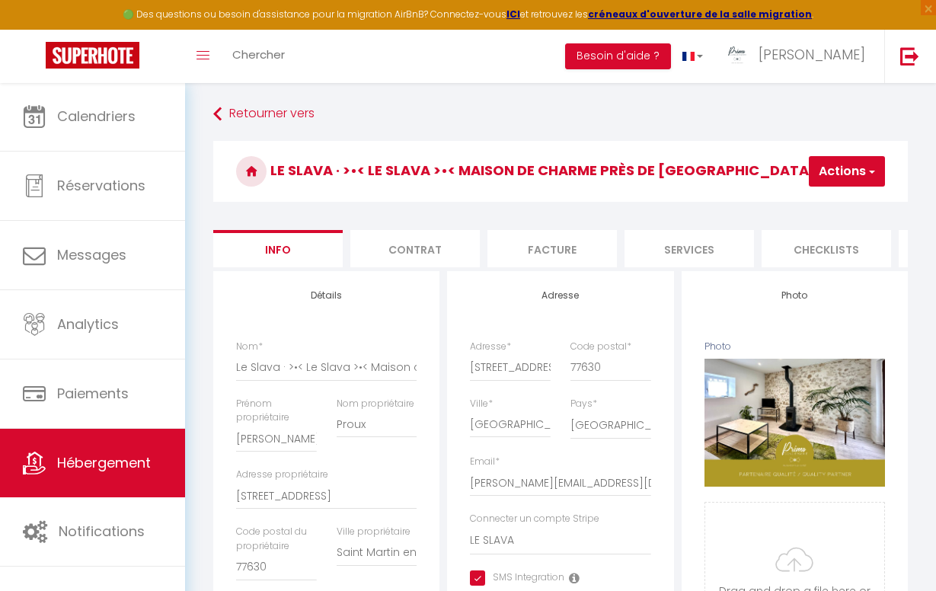
scroll to position [0, 0]
click at [835, 171] on button "Actions" at bounding box center [846, 171] width 76 height 30
click at [781, 202] on input "Enregistrer" at bounding box center [764, 204] width 56 height 15
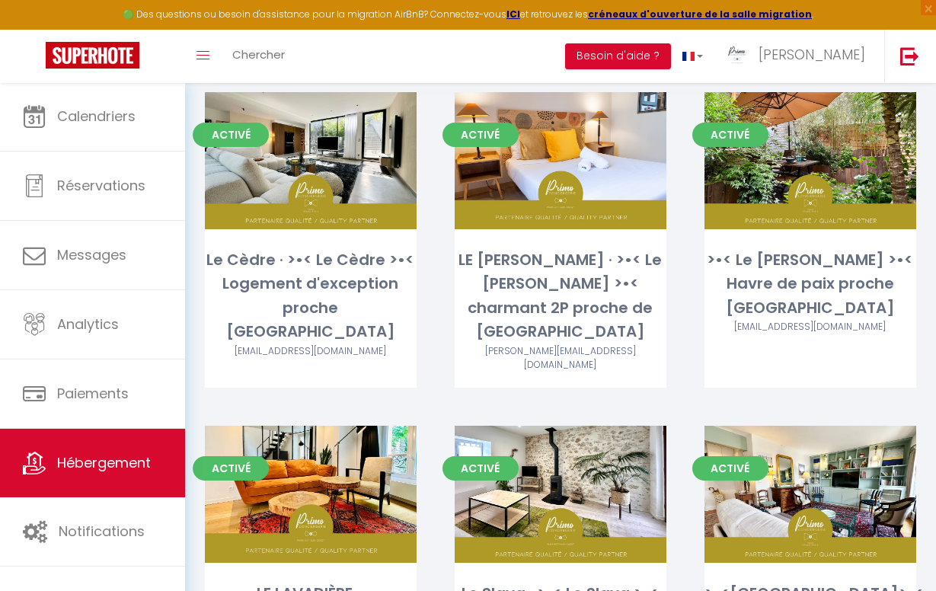
scroll to position [105, 0]
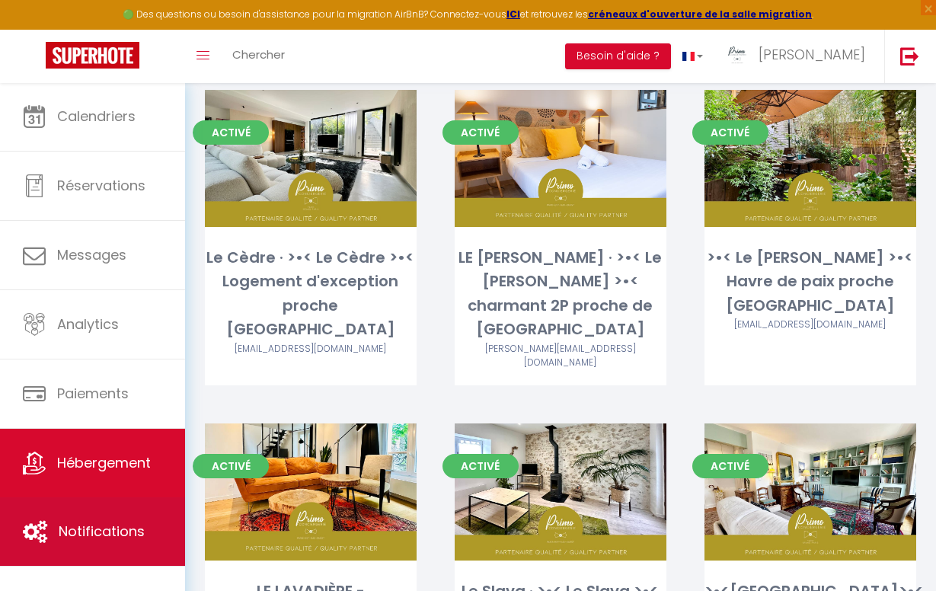
click at [99, 537] on span "Notifications" at bounding box center [102, 530] width 86 height 19
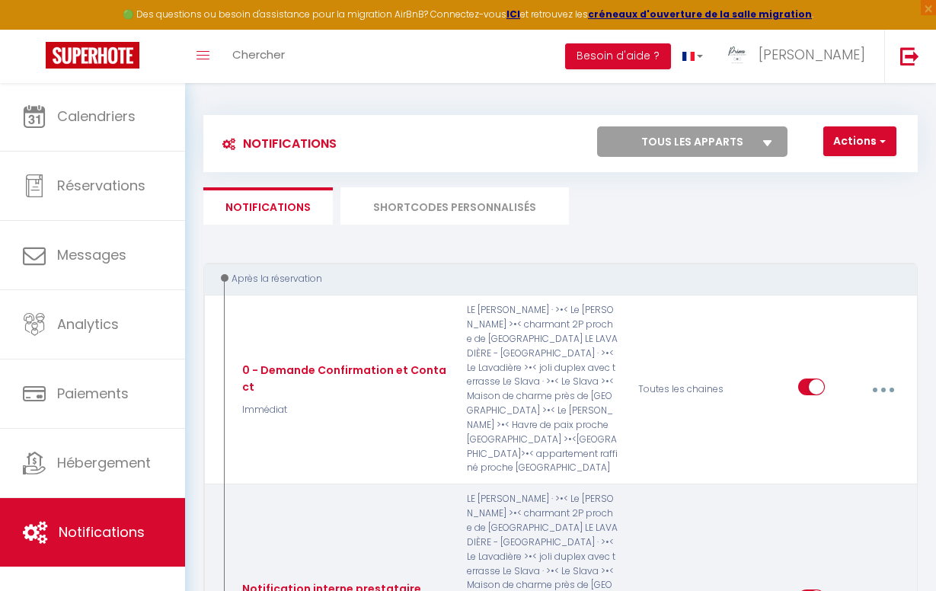
scroll to position [4, 0]
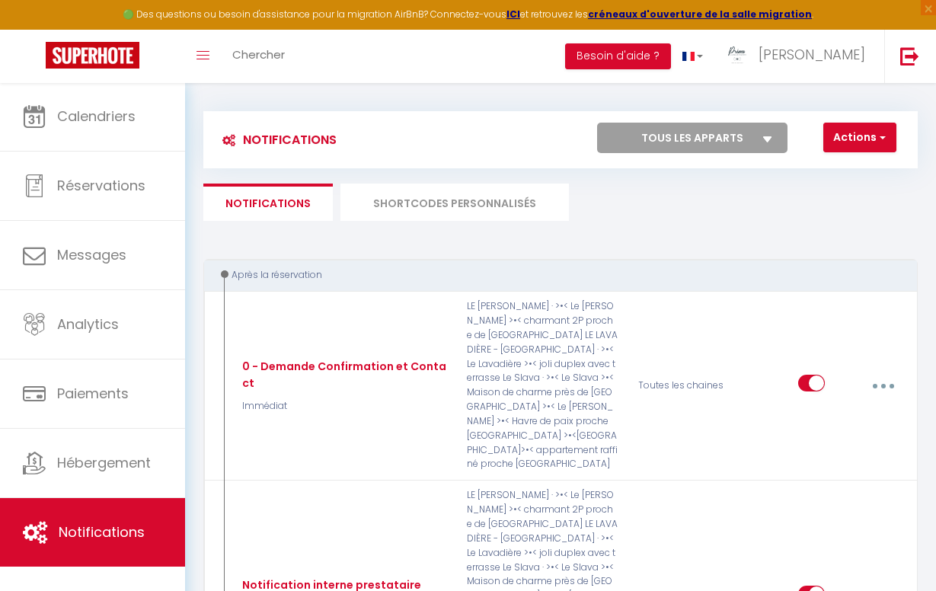
click at [495, 197] on li "SHORTCODES PERSONNALISÉS" at bounding box center [454, 201] width 228 height 37
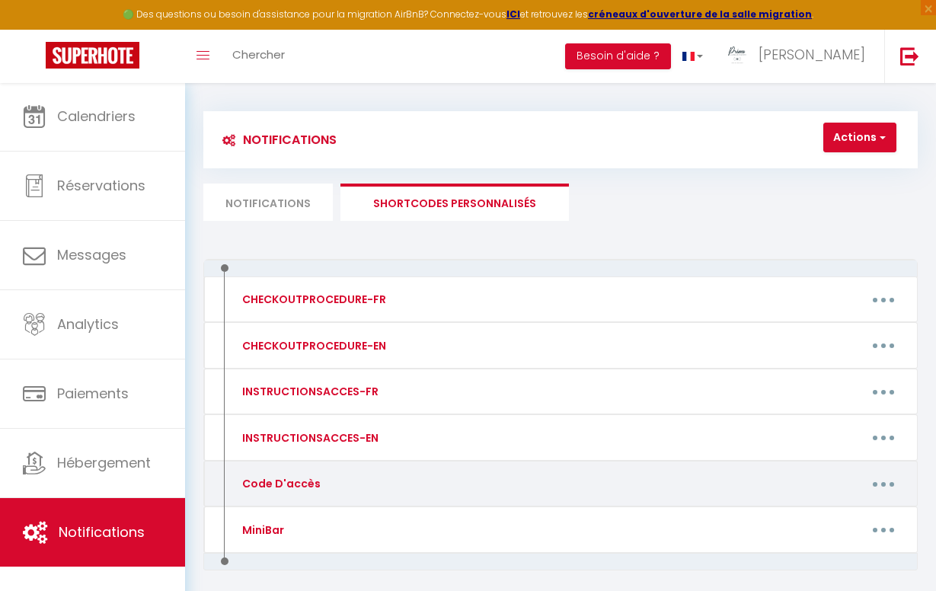
click at [617, 470] on div "Editer Supprimer" at bounding box center [657, 483] width 514 height 29
click at [875, 474] on button "button" at bounding box center [883, 483] width 40 height 29
click at [791, 521] on link "Editer" at bounding box center [842, 521] width 113 height 26
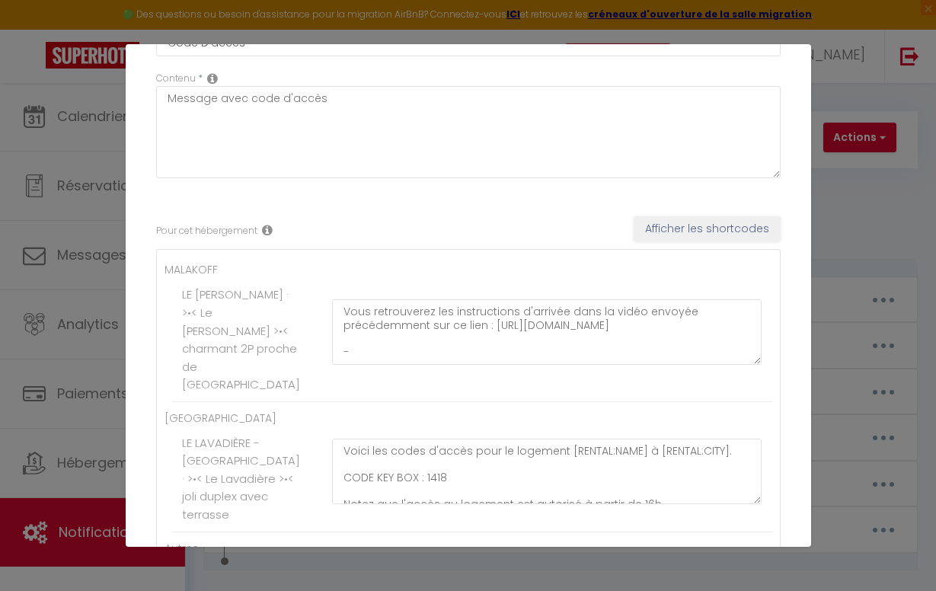
scroll to position [115, 0]
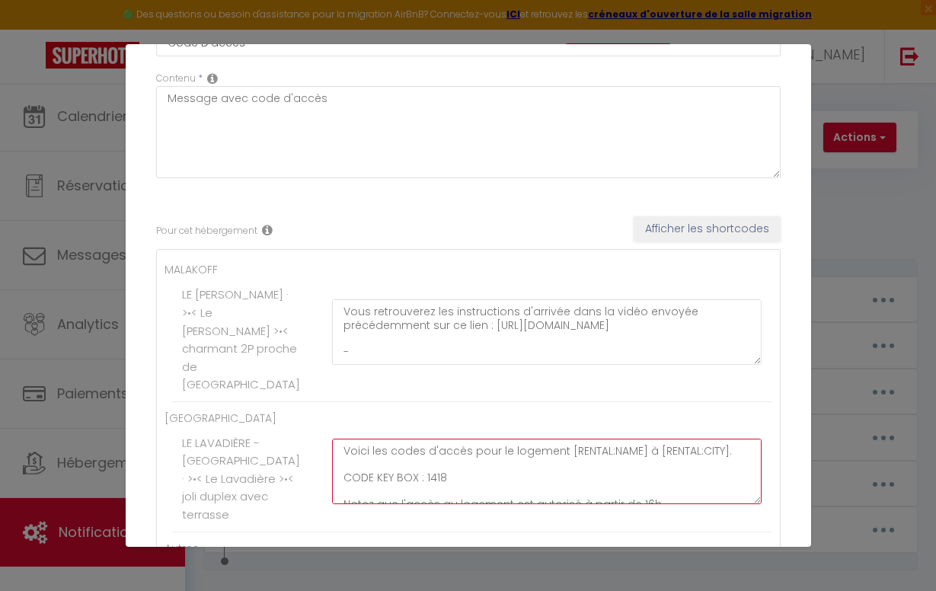
click at [442, 470] on textarea "Voici les codes d'accès pour le logement [RENTAL:NAME] à [RENTAL:CITY]. CODE KE…" at bounding box center [547, 471] width 430 height 65
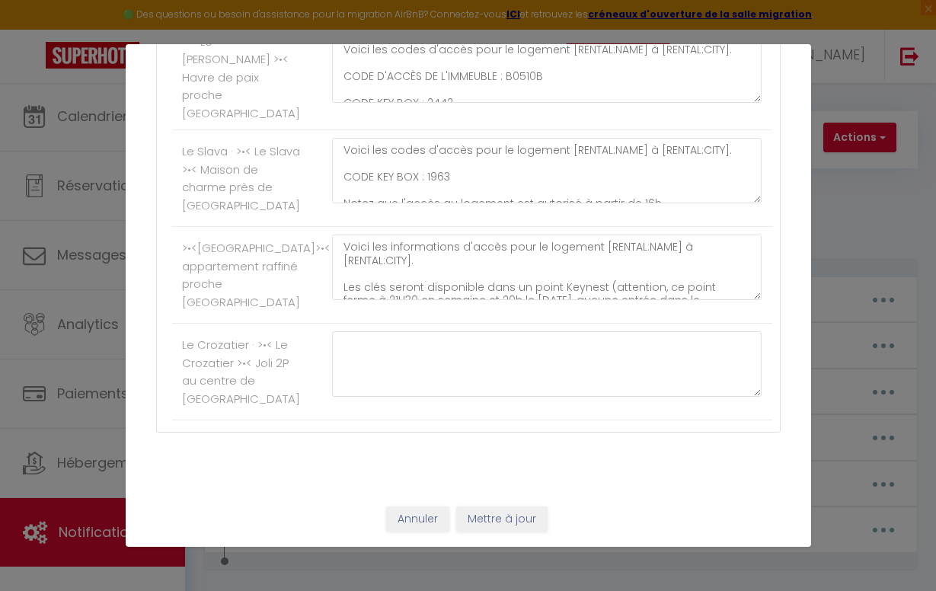
scroll to position [761, 0]
click at [499, 519] on button "Mettre à jour" at bounding box center [501, 519] width 91 height 26
